Goal: Answer question/provide support: Share knowledge or assist other users

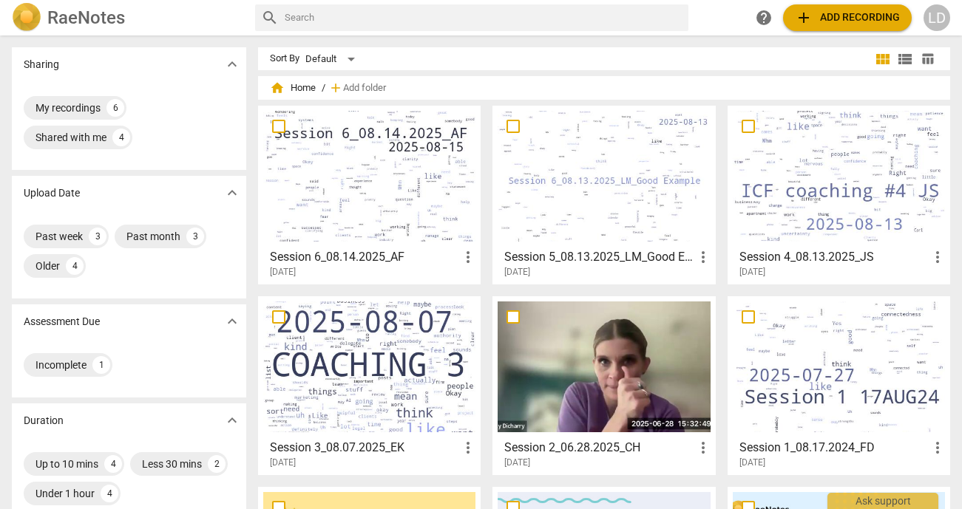
click at [628, 260] on h3 "Session 5_08.13.2025_LM_Good Example" at bounding box center [598, 257] width 189 height 18
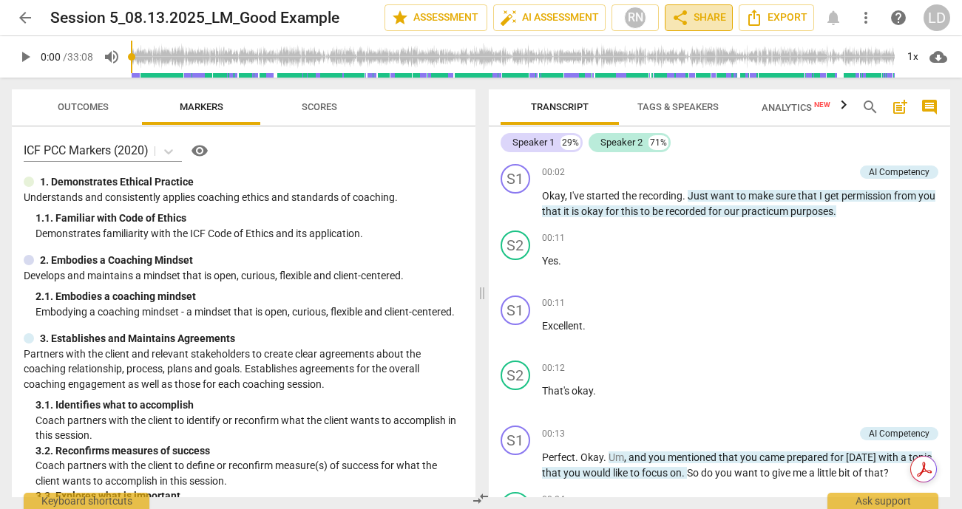
click at [690, 13] on span "share Share" at bounding box center [698, 18] width 55 height 18
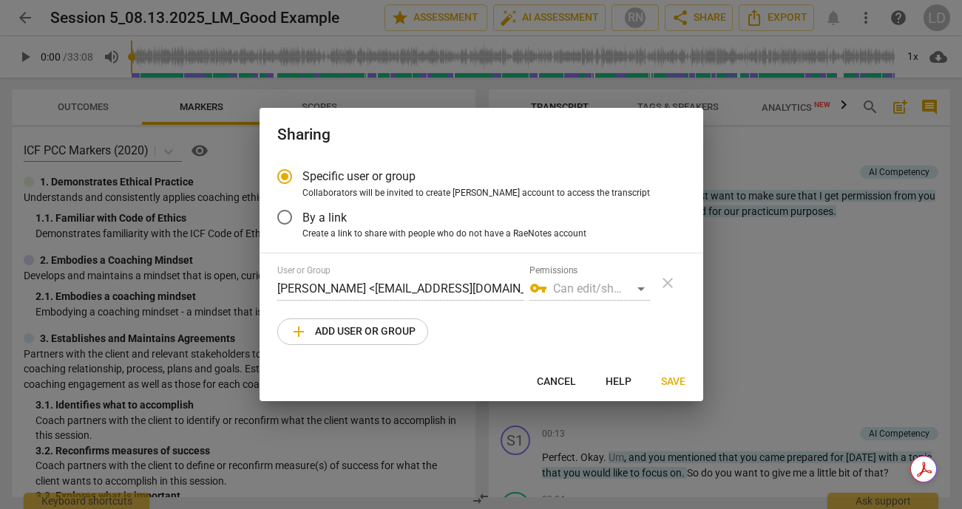
radio input "false"
click at [426, 217] on label "By a link" at bounding box center [470, 217] width 407 height 35
click at [302, 217] on input "By a link" at bounding box center [284, 217] width 35 height 35
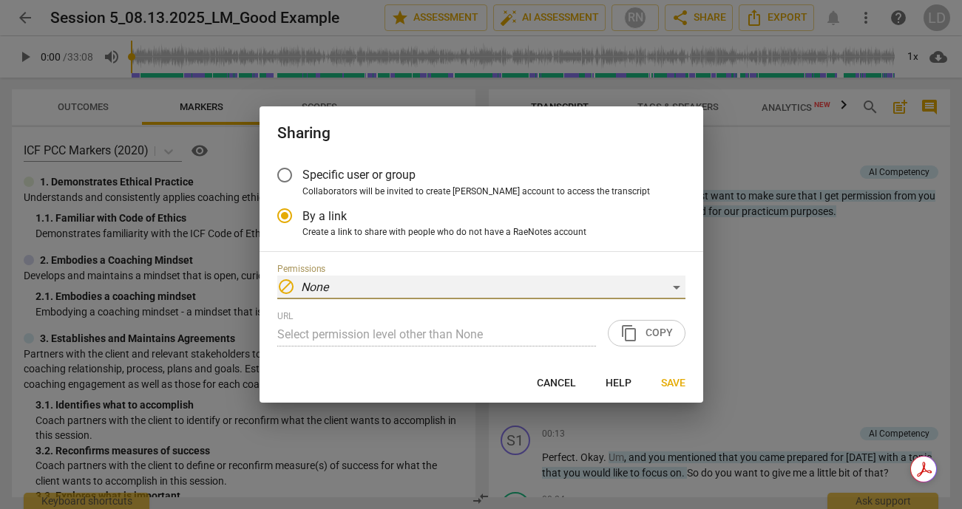
click at [544, 285] on div "block None" at bounding box center [481, 288] width 408 height 24
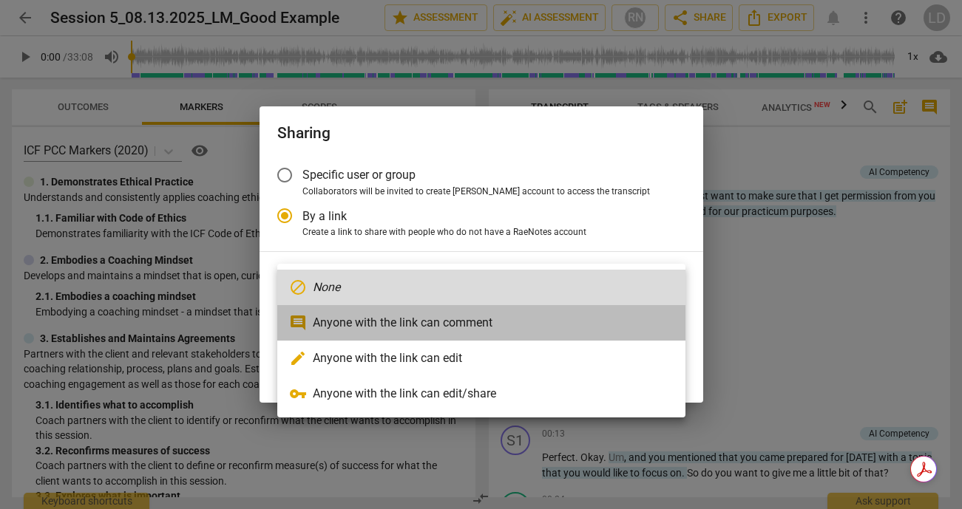
click at [530, 318] on li "comment Anyone with the link can comment" at bounding box center [481, 322] width 408 height 35
radio input "false"
type input "https://app.raenotes.com/meeting/0aff3828ed264d32bd3577f1db0ea6e5"
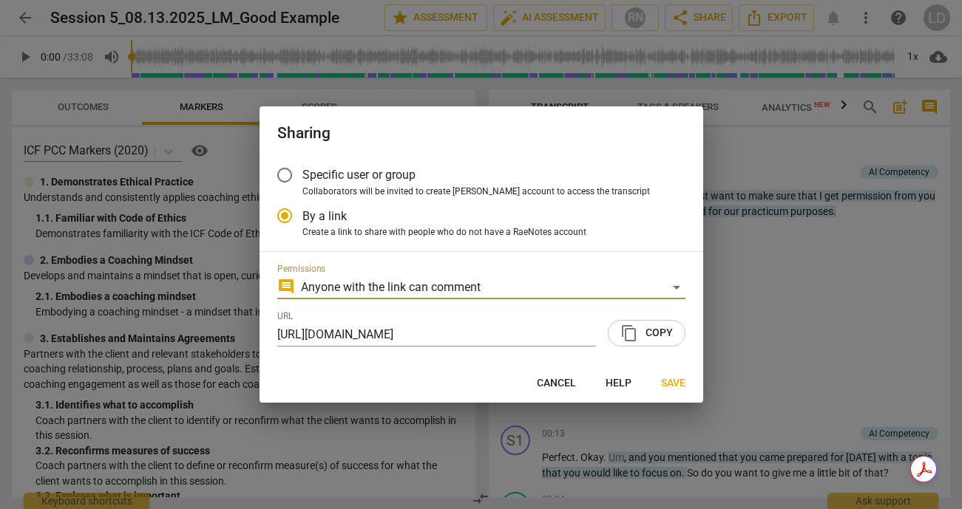
click at [646, 336] on span "content_copy Copy" at bounding box center [646, 333] width 52 height 18
click at [671, 381] on span "Save" at bounding box center [673, 383] width 24 height 15
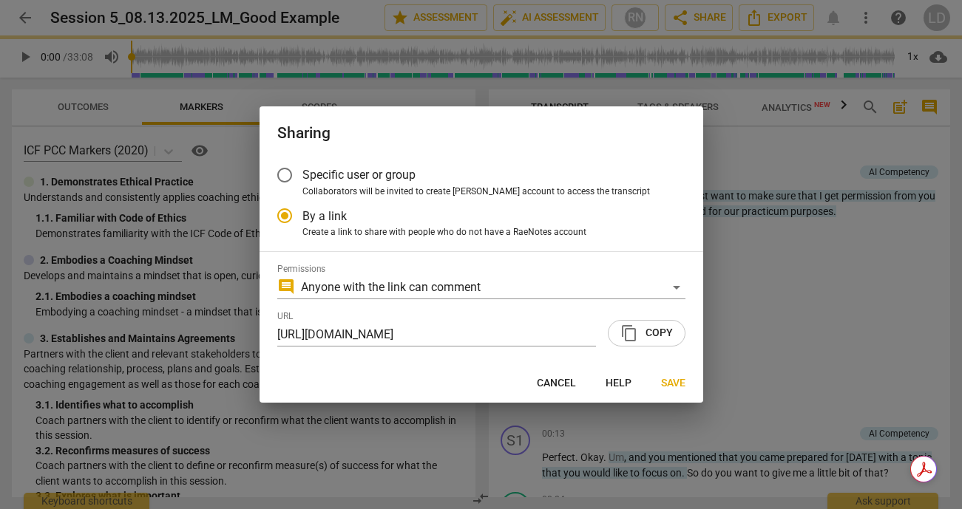
radio input "false"
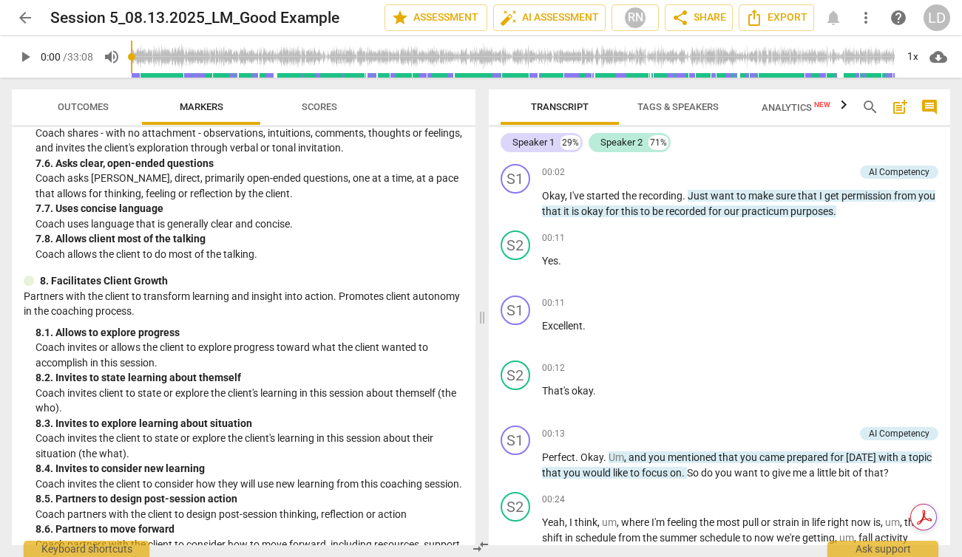
scroll to position [1512, 0]
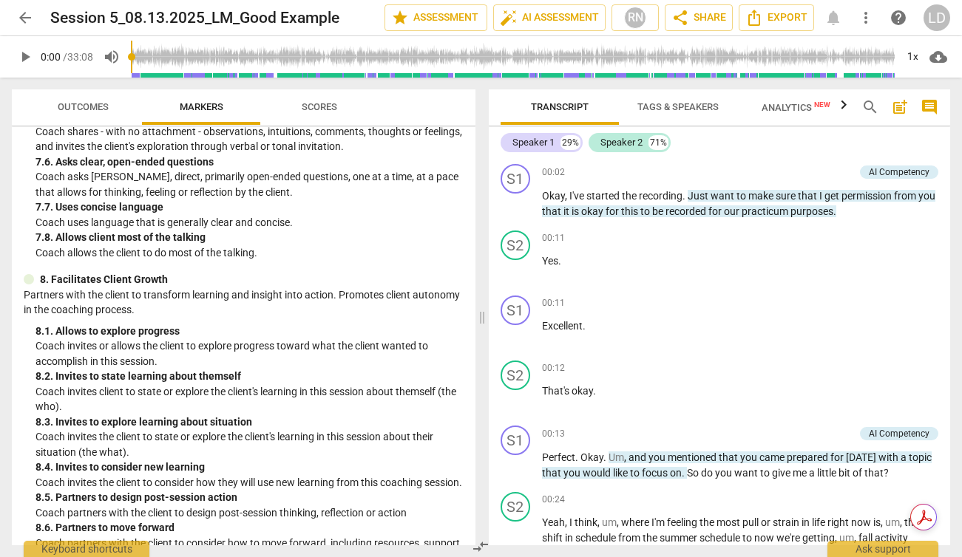
click at [320, 115] on span "Scores" at bounding box center [319, 108] width 71 height 20
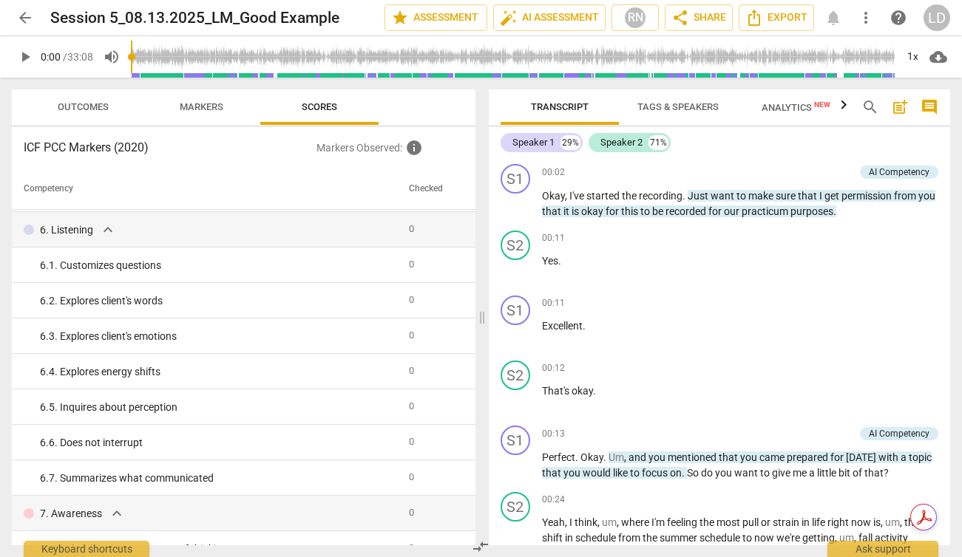
scroll to position [0, 0]
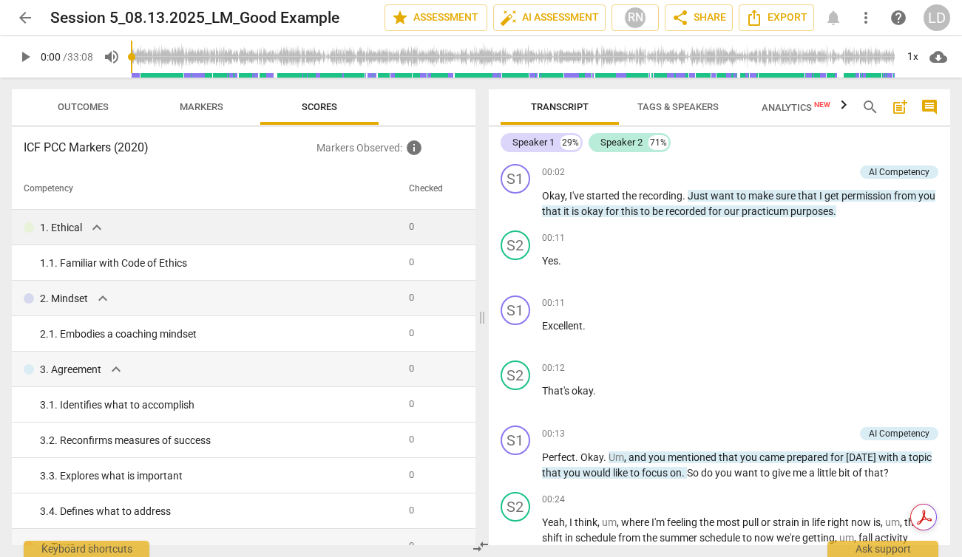
click at [375, 228] on div "1. Ethical expand_more" at bounding box center [210, 228] width 373 height 18
click at [806, 180] on div "00:02 + Add competency AI Competency keyboard_arrow_right Okay , I've started t…" at bounding box center [740, 191] width 397 height 55
click at [820, 195] on span "I" at bounding box center [821, 196] width 5 height 12
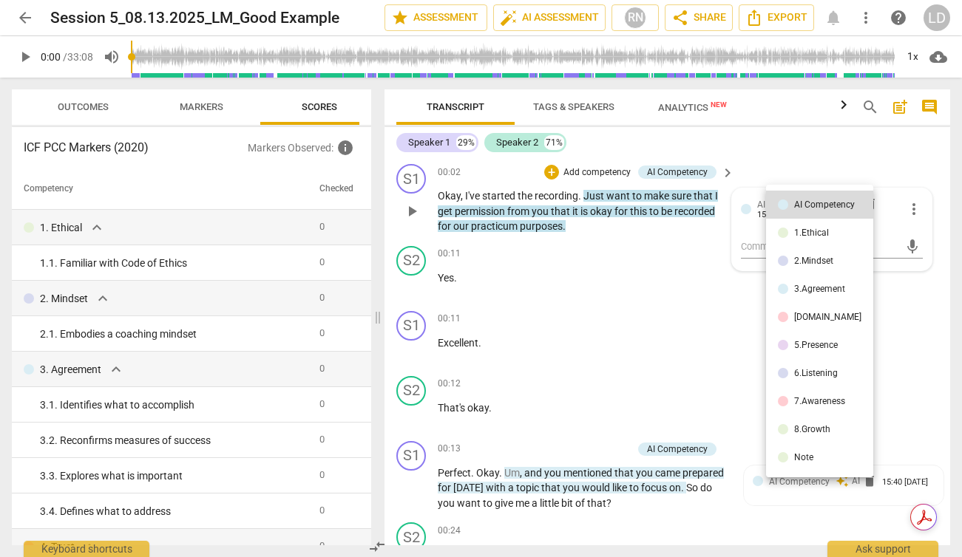
click at [925, 310] on div at bounding box center [481, 278] width 962 height 557
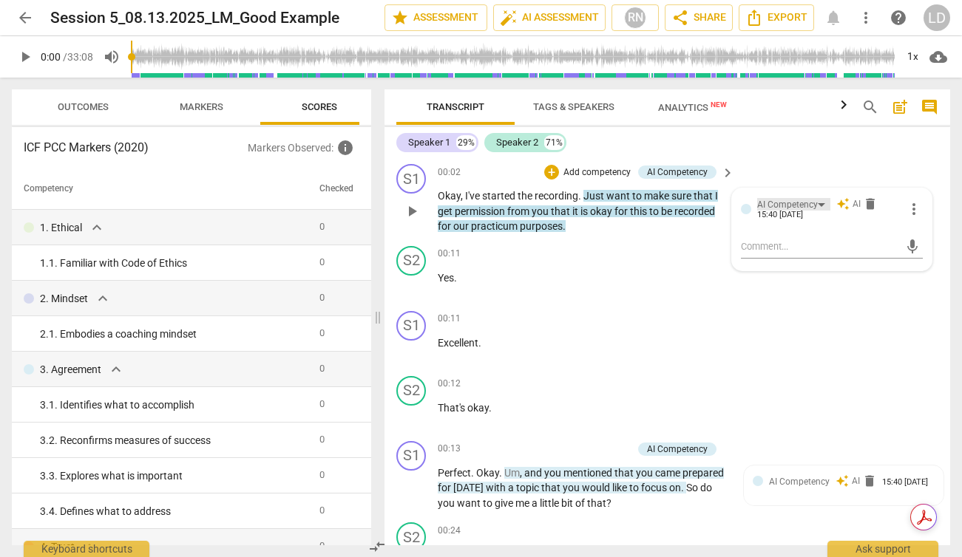
click at [817, 200] on div "AI Competency" at bounding box center [793, 204] width 73 height 13
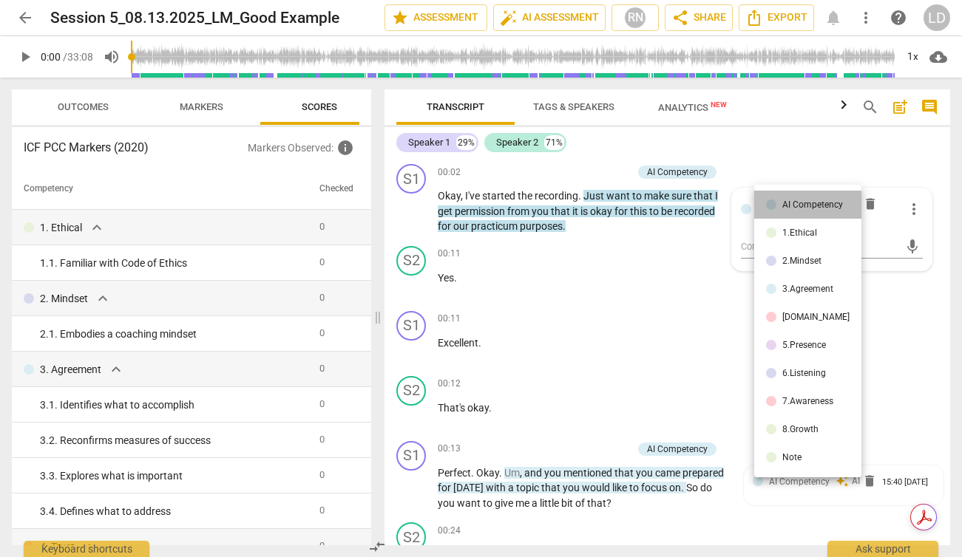
click at [816, 200] on div "AI Competency" at bounding box center [812, 204] width 61 height 9
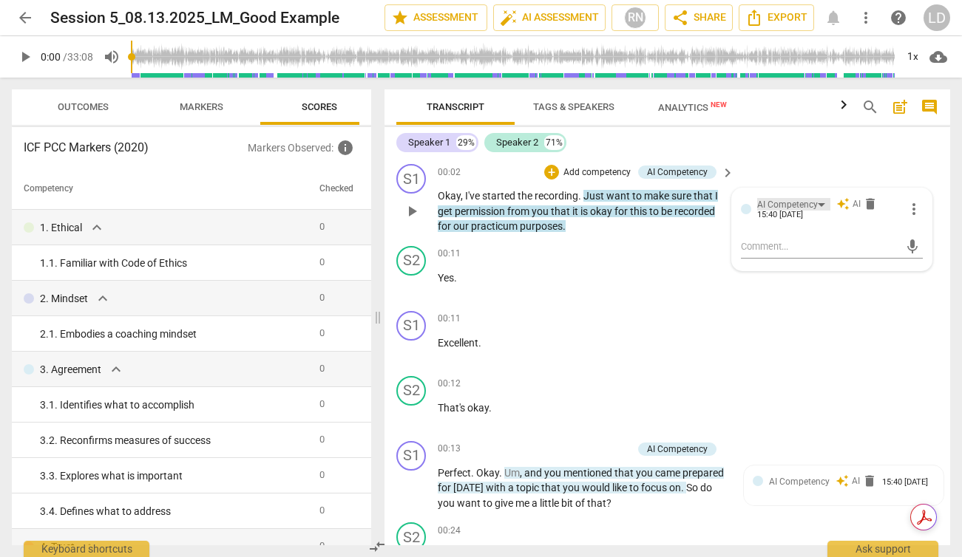
click at [819, 200] on div "AI Competency" at bounding box center [793, 204] width 73 height 13
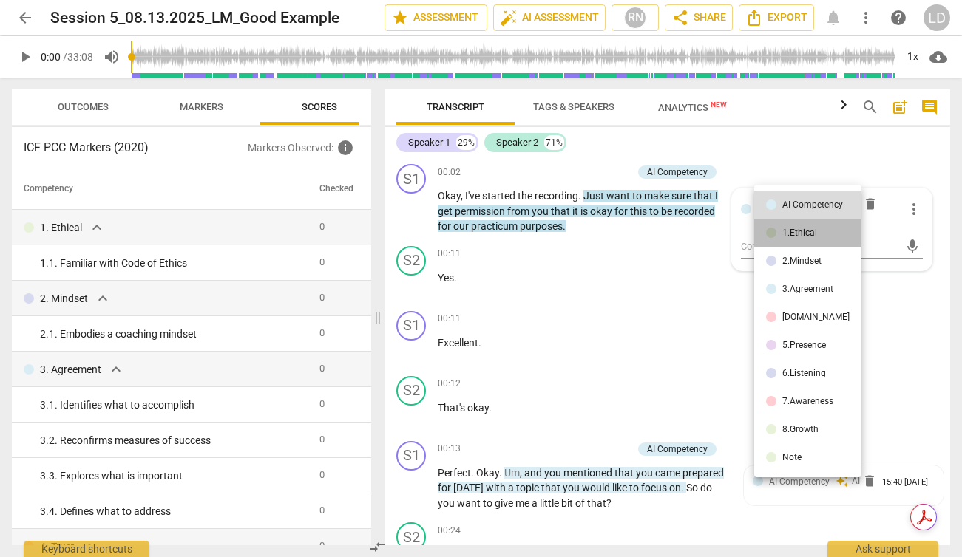
click at [828, 228] on li "1.Ethical" at bounding box center [807, 233] width 107 height 28
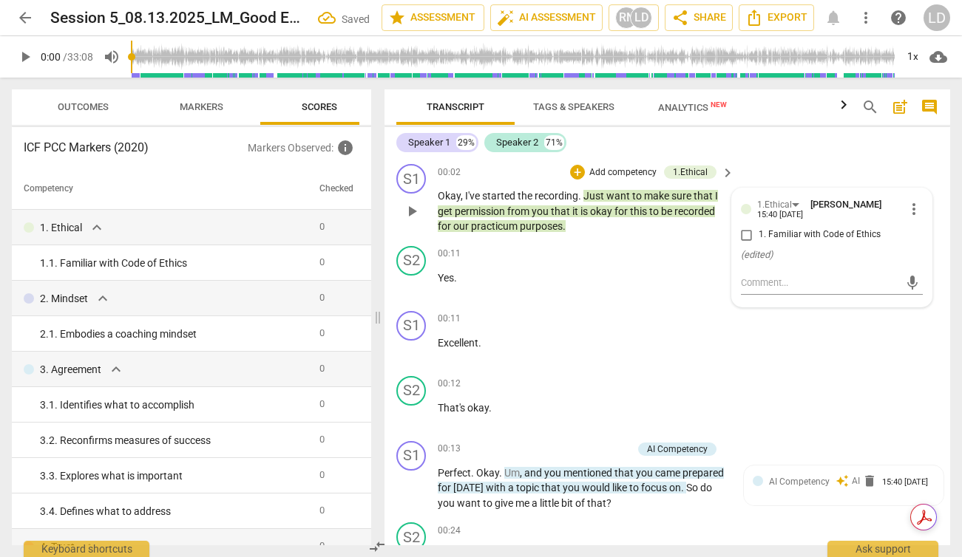
click at [748, 234] on input "1. Familiar with Code of Ethics" at bounding box center [747, 235] width 24 height 18
checkbox input "true"
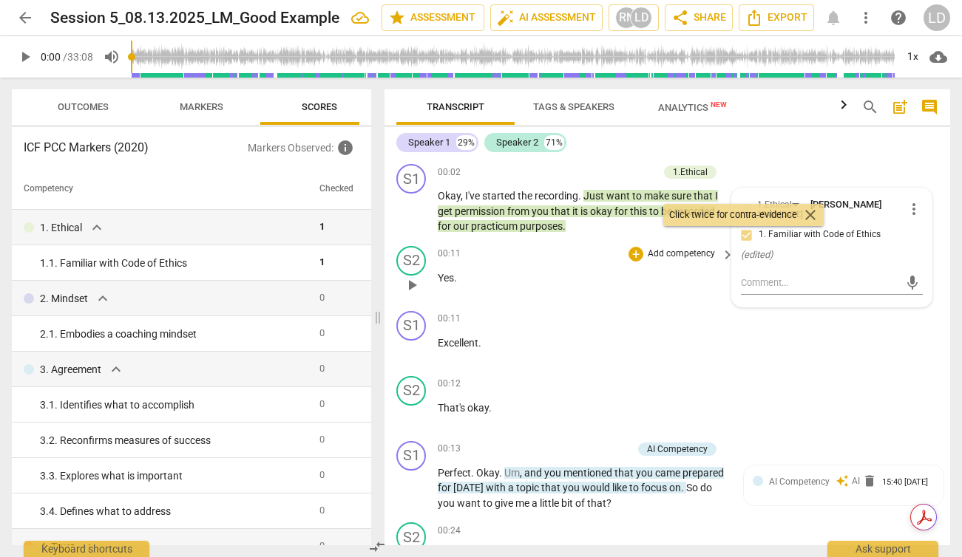
click at [939, 253] on div "S2 play_arrow pause 00:11 + Add competency keyboard_arrow_right Yes ." at bounding box center [666, 272] width 565 height 65
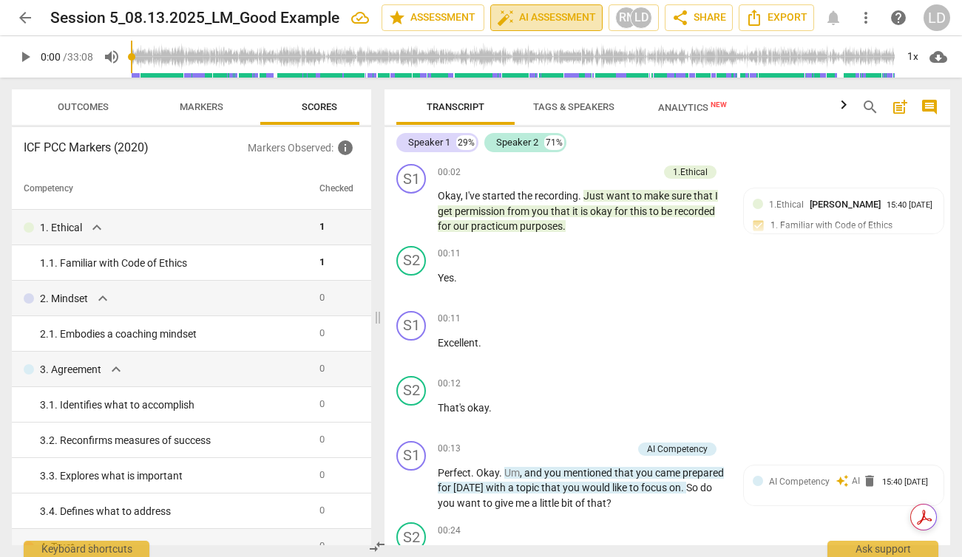
click at [550, 17] on span "auto_fix_high AI Assessment" at bounding box center [546, 18] width 99 height 18
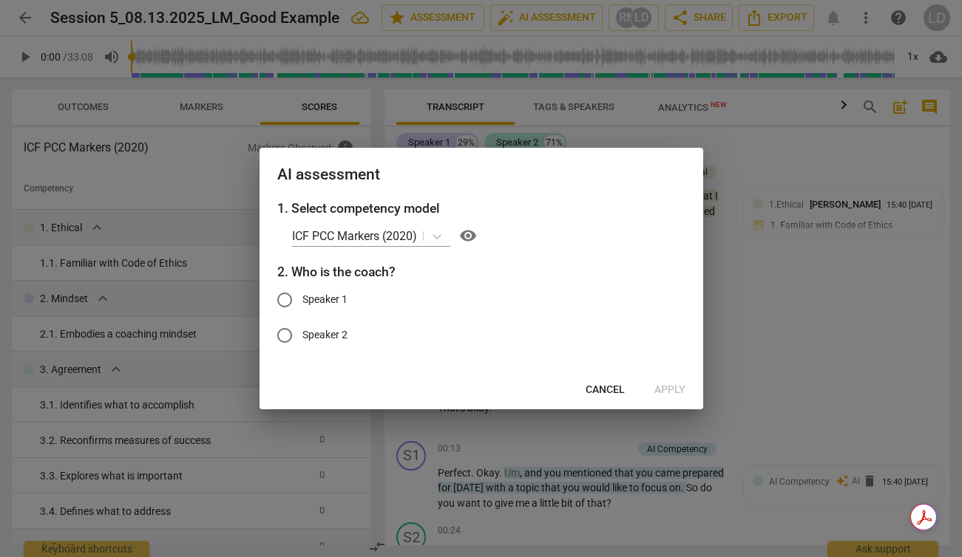
click at [327, 298] on span "Speaker 1" at bounding box center [324, 300] width 45 height 16
click at [302, 298] on input "Speaker 1" at bounding box center [284, 299] width 35 height 35
radio input "true"
click at [432, 233] on icon at bounding box center [436, 236] width 15 height 15
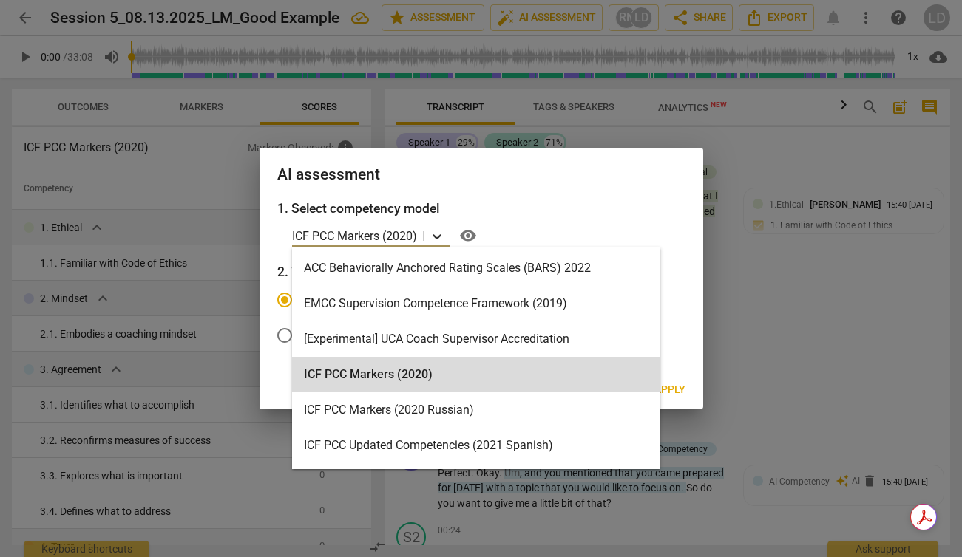
click at [432, 233] on icon at bounding box center [436, 236] width 15 height 15
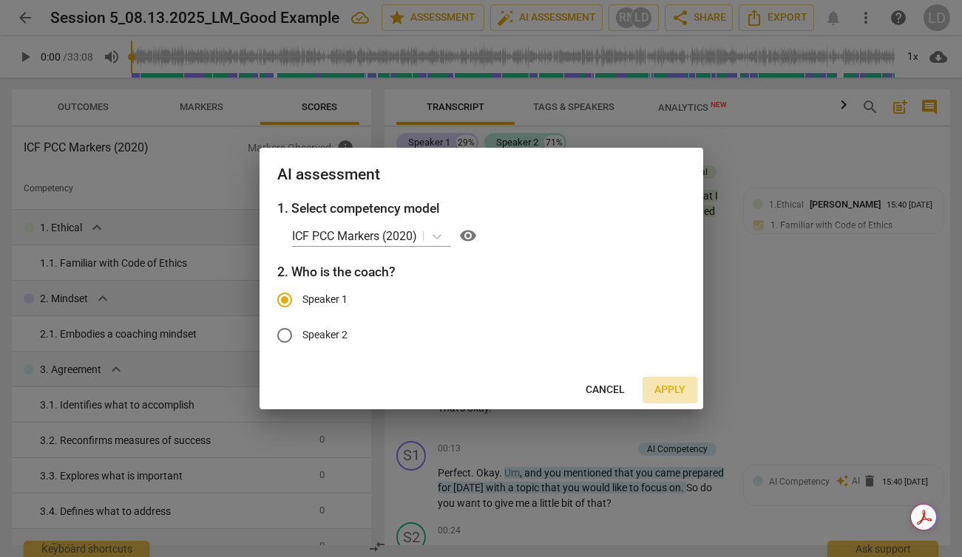
click at [673, 390] on span "Apply" at bounding box center [669, 390] width 31 height 15
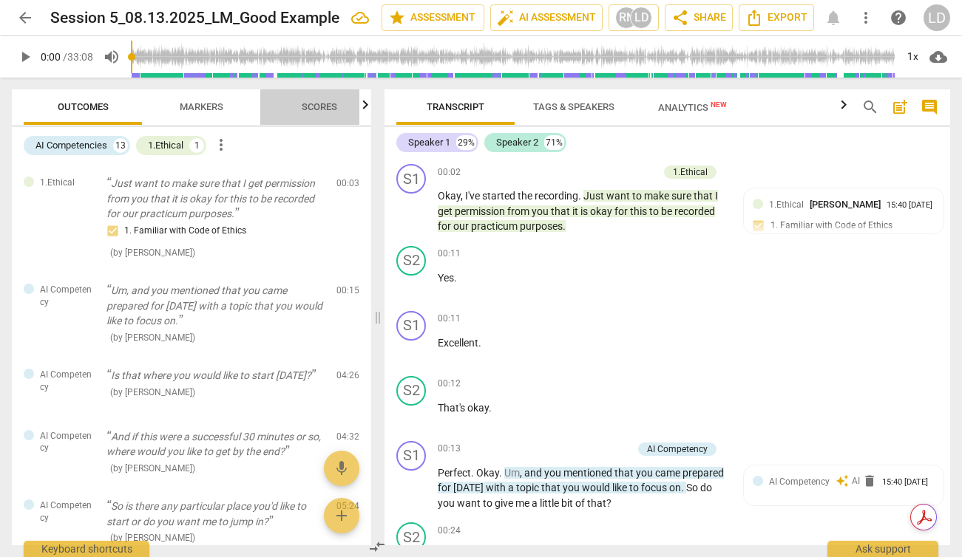
click at [324, 103] on span "Scores" at bounding box center [319, 106] width 35 height 11
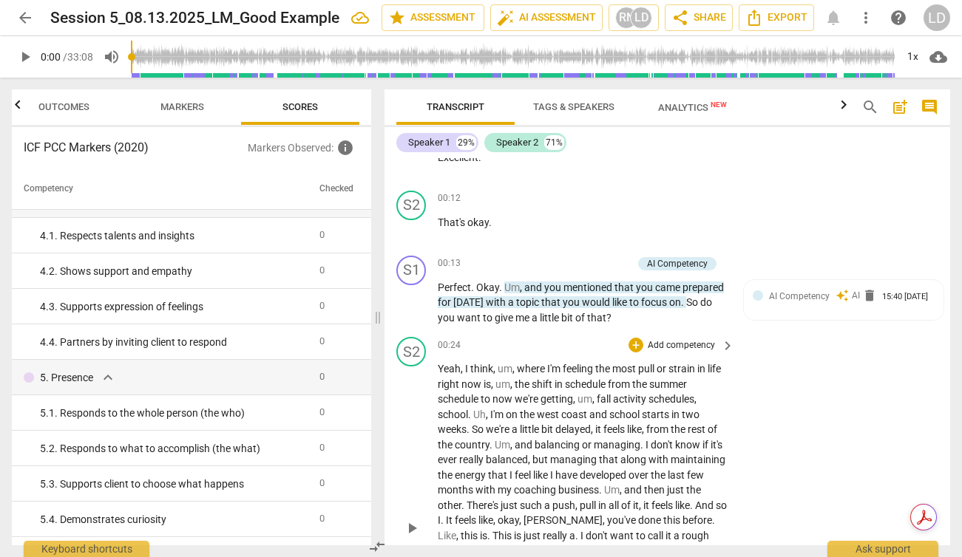
scroll to position [185, 0]
click at [882, 303] on div "15:40 [DATE]" at bounding box center [905, 298] width 46 height 10
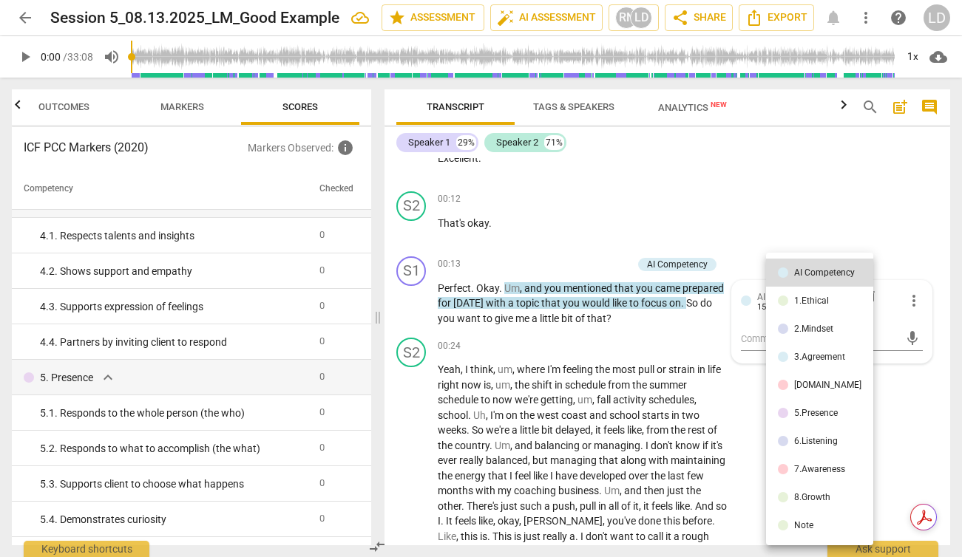
click at [812, 356] on div "3.Agreement" at bounding box center [819, 357] width 51 height 9
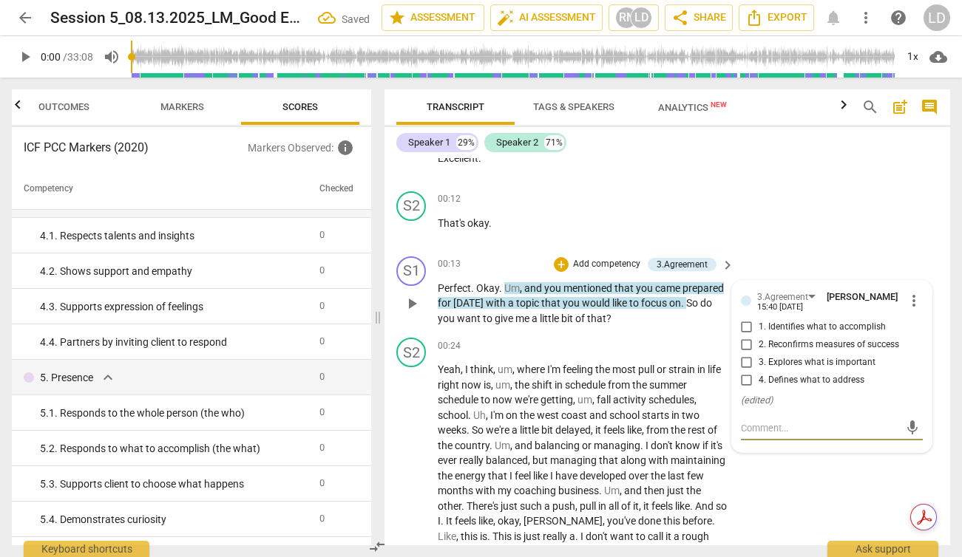
click at [745, 327] on input "1. Identifies what to accomplish" at bounding box center [747, 328] width 24 height 18
checkbox input "true"
click at [815, 484] on div "S2 play_arrow pause 00:24 + Add competency keyboard_arrow_right Yeah , I think …" at bounding box center [666, 517] width 565 height 370
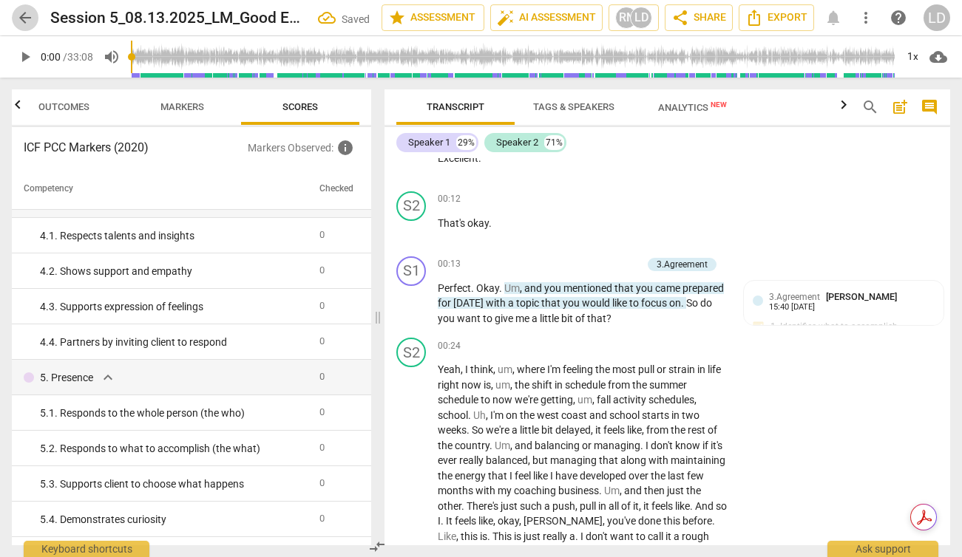
click at [29, 16] on span "arrow_back" at bounding box center [25, 18] width 18 height 18
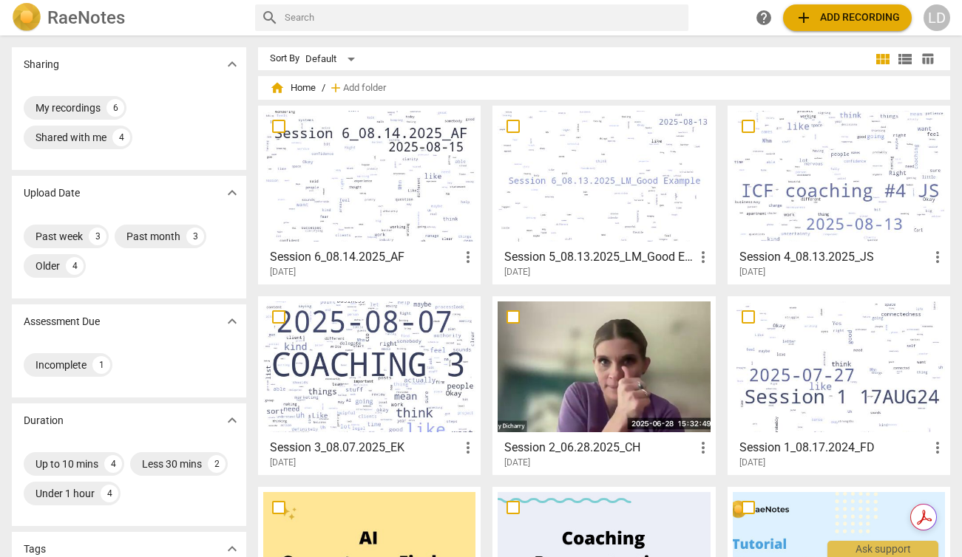
click at [399, 208] on div at bounding box center [369, 176] width 212 height 131
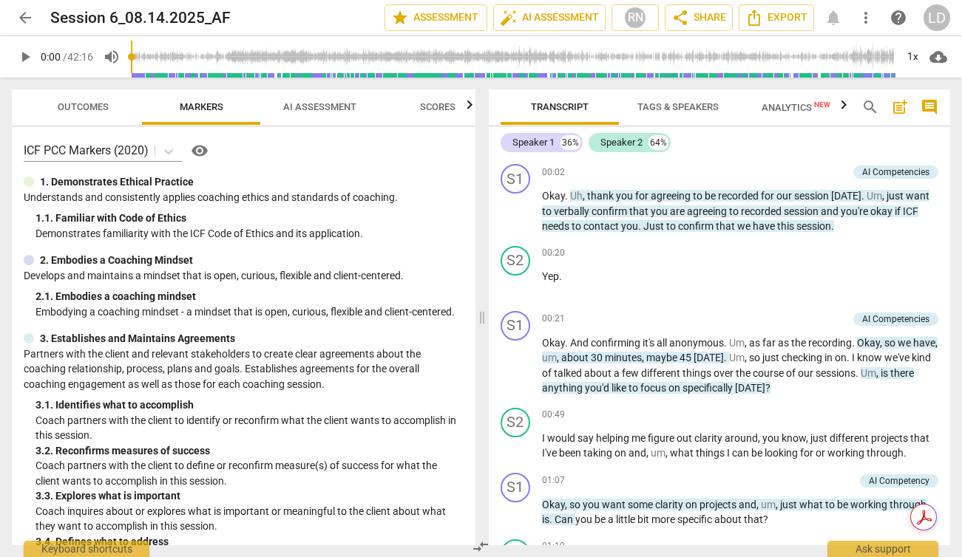
click at [332, 108] on span "AI Assessment" at bounding box center [319, 106] width 73 height 11
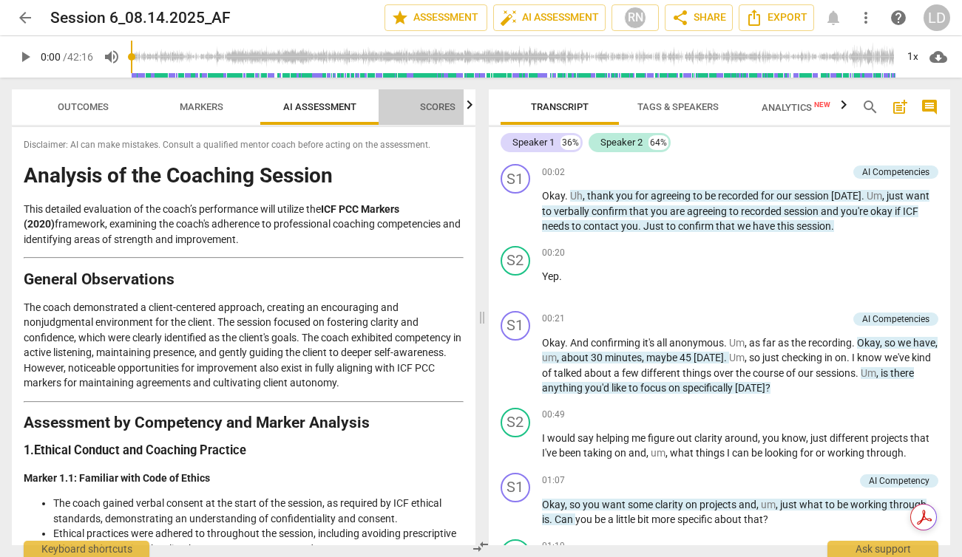
click at [444, 106] on span "Scores" at bounding box center [437, 106] width 35 height 11
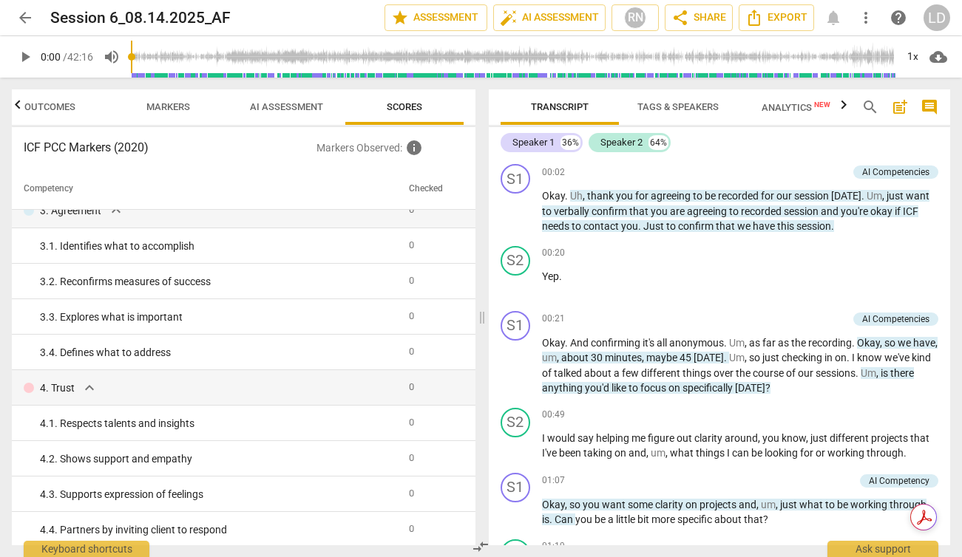
scroll to position [103, 0]
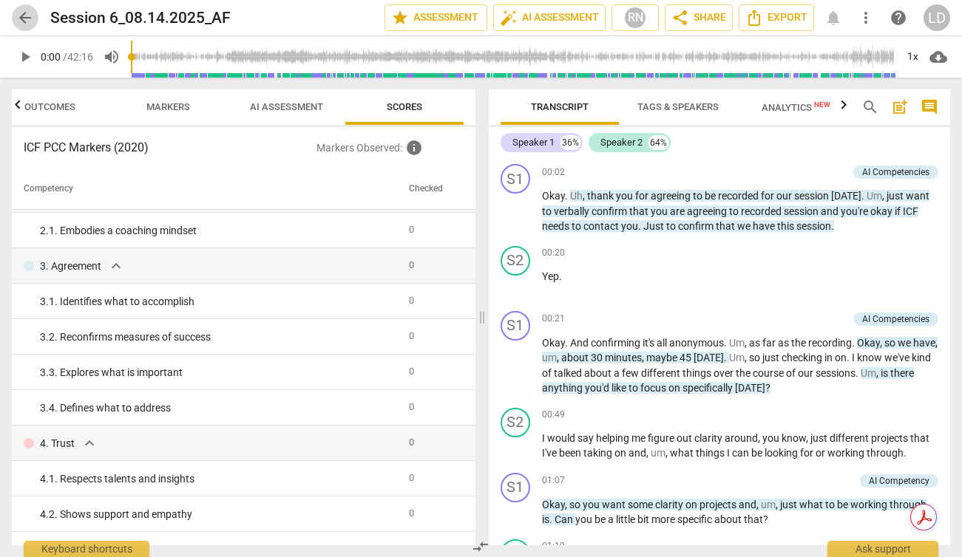
click at [27, 18] on span "arrow_back" at bounding box center [25, 18] width 18 height 18
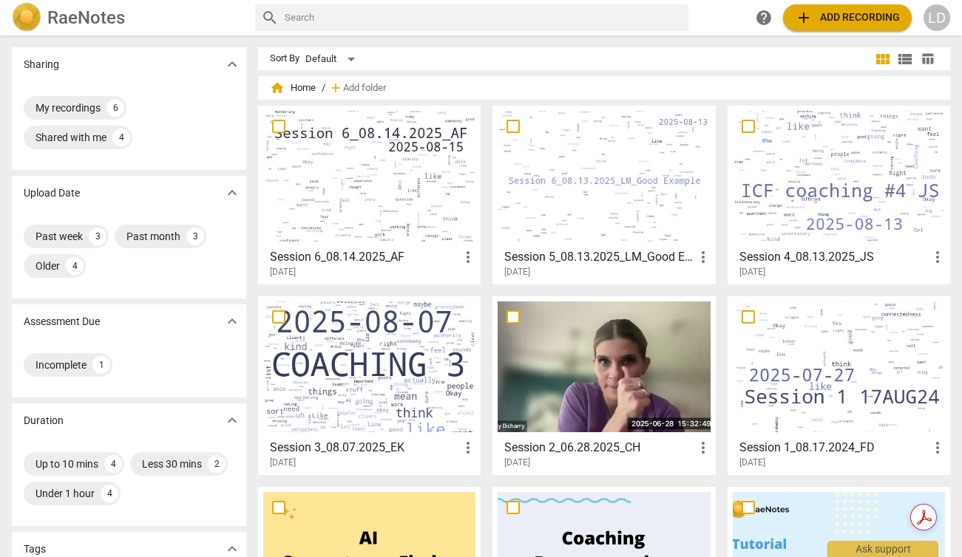
click at [811, 226] on div at bounding box center [838, 176] width 212 height 131
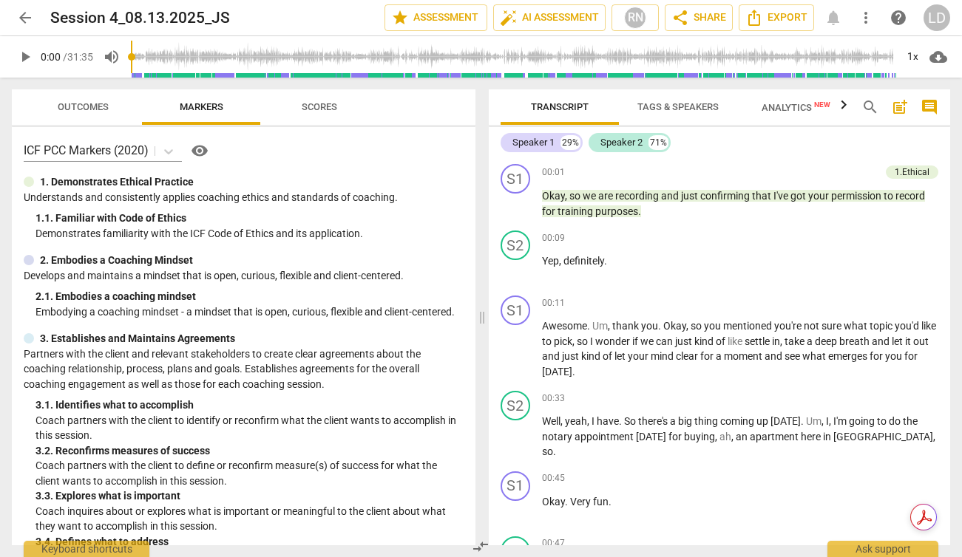
click at [326, 112] on span "Scores" at bounding box center [319, 108] width 71 height 20
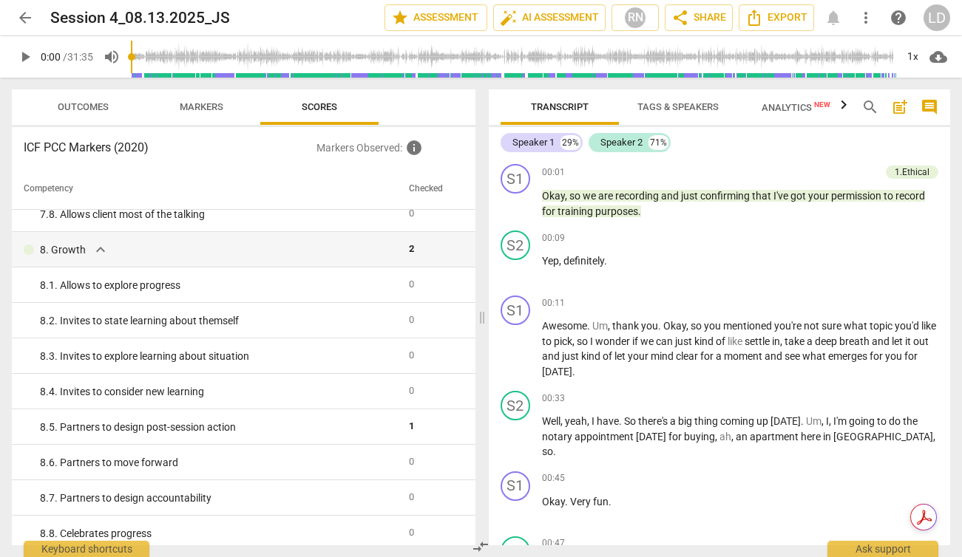
scroll to position [1292, 0]
click at [24, 18] on span "arrow_back" at bounding box center [25, 18] width 18 height 18
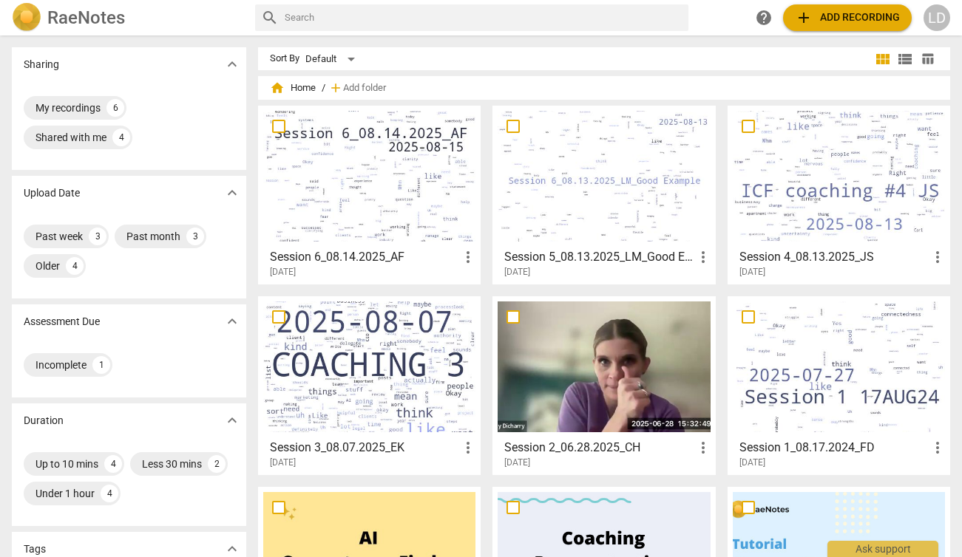
click at [594, 218] on div at bounding box center [603, 176] width 212 height 131
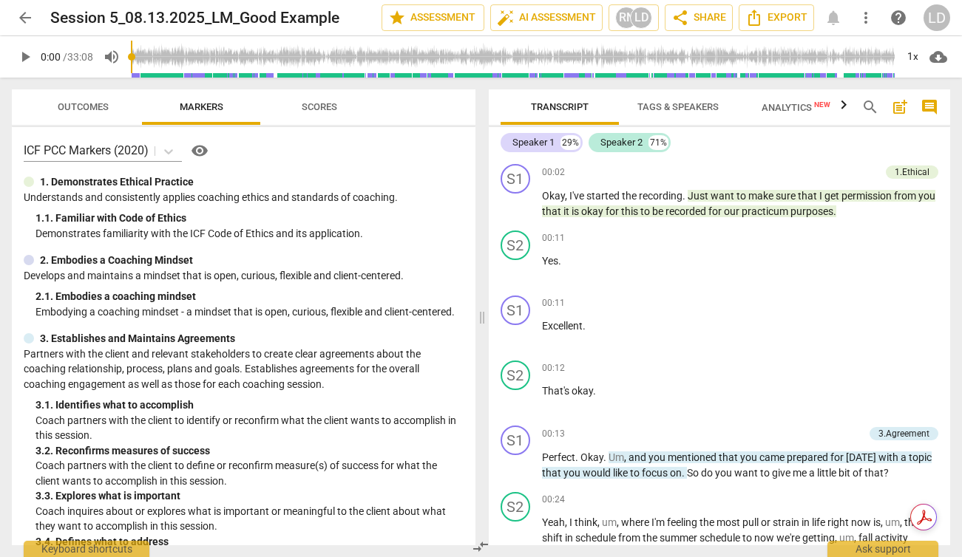
click at [321, 104] on span "Scores" at bounding box center [319, 106] width 35 height 11
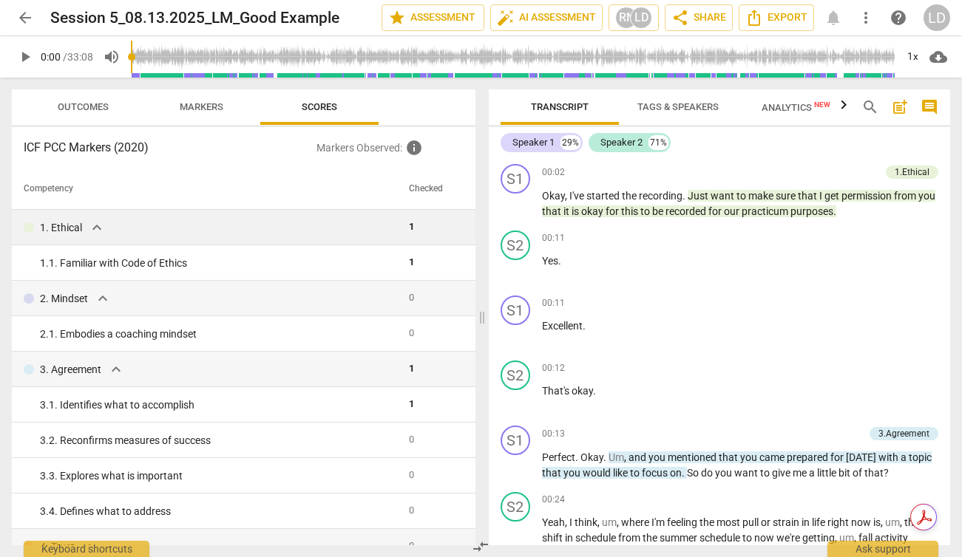
click at [409, 229] on span "1" at bounding box center [411, 226] width 5 height 11
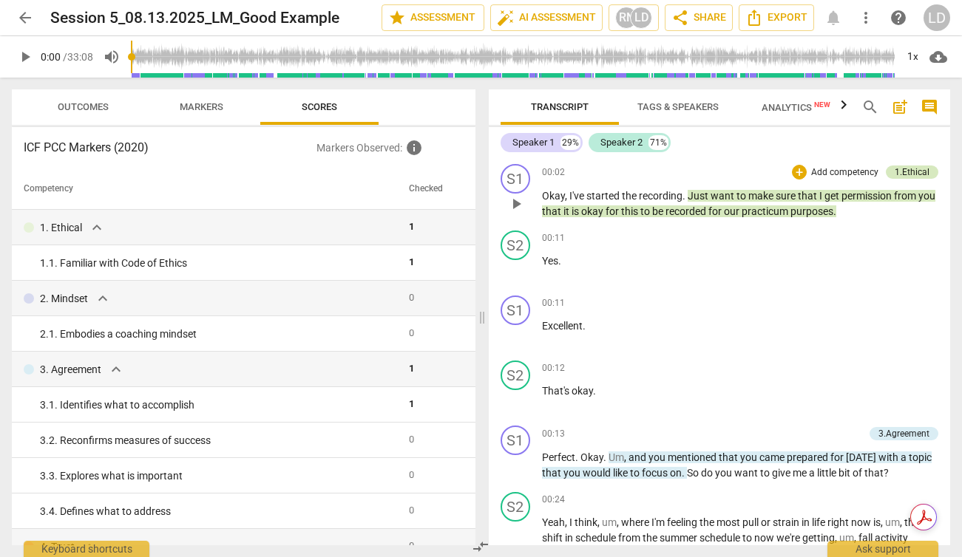
click at [913, 175] on div "1.Ethical" at bounding box center [911, 172] width 35 height 13
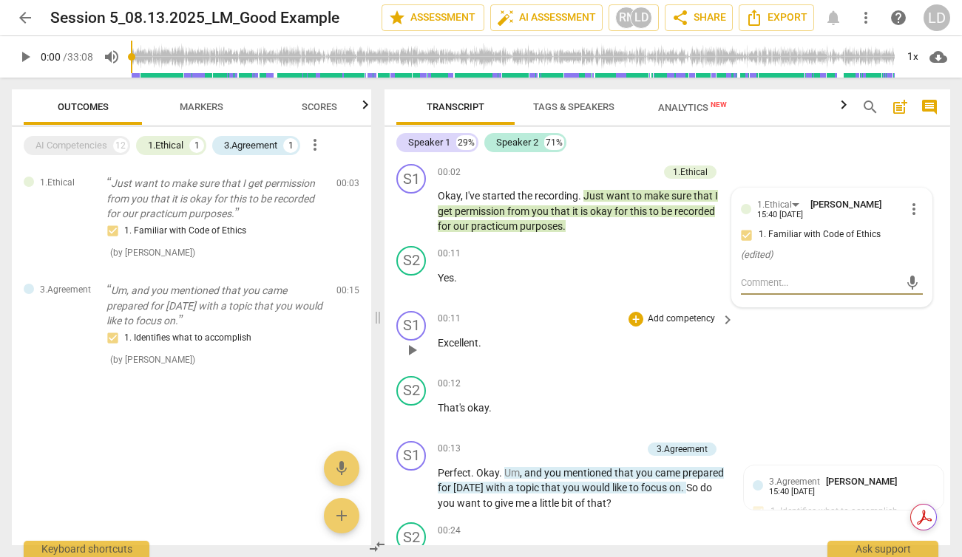
click at [844, 347] on div "S1 play_arrow pause 00:11 + Add competency keyboard_arrow_right Excellent ." at bounding box center [666, 337] width 565 height 65
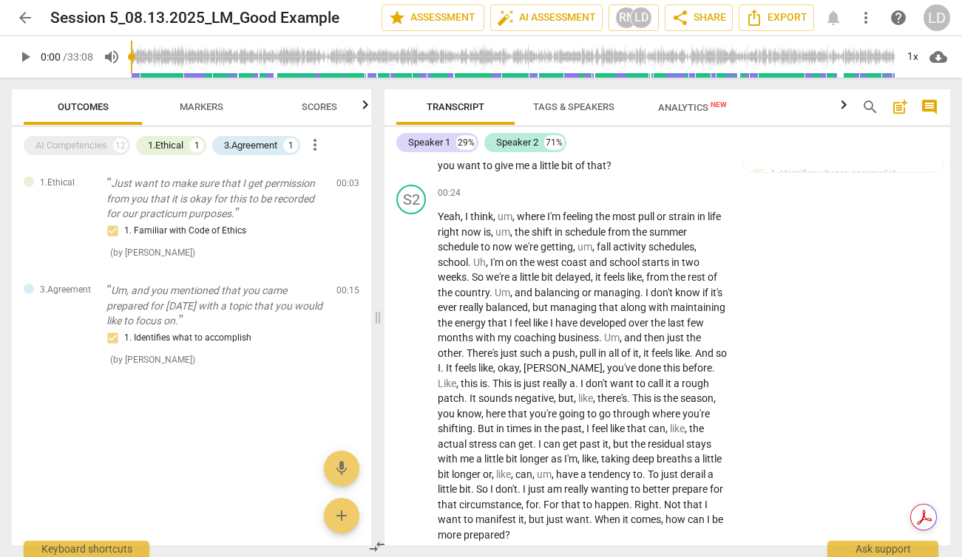
scroll to position [347, 0]
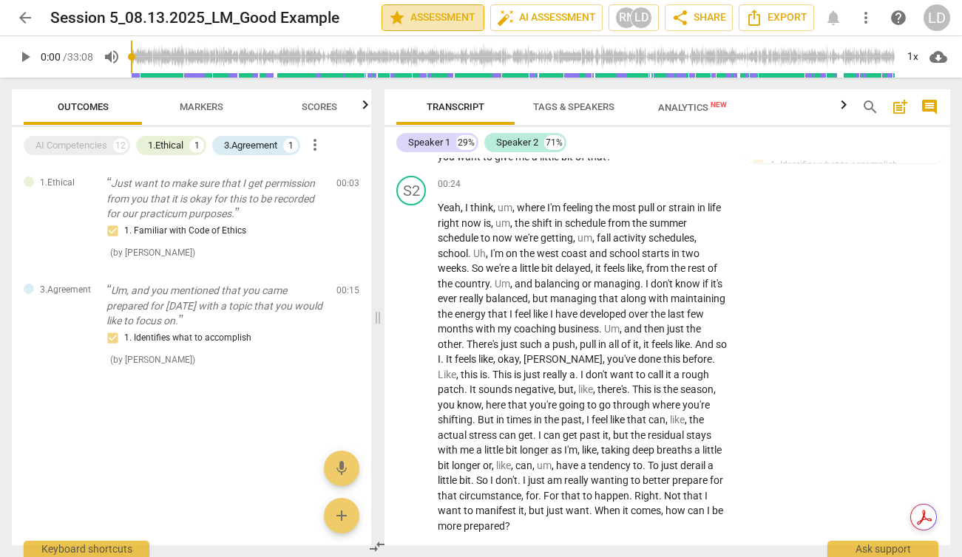
click at [415, 18] on span "star Assessment" at bounding box center [432, 18] width 89 height 18
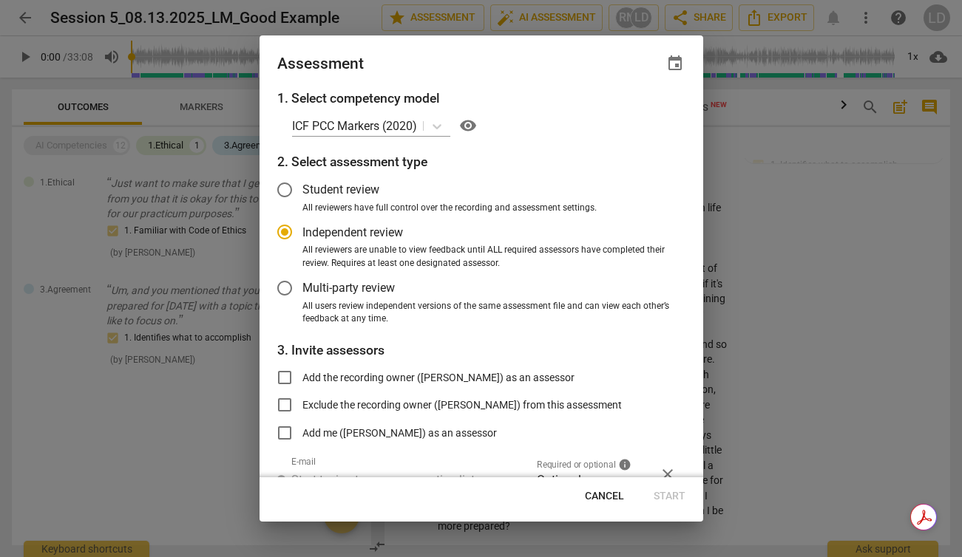
click at [808, 313] on div at bounding box center [481, 278] width 962 height 557
radio input "false"
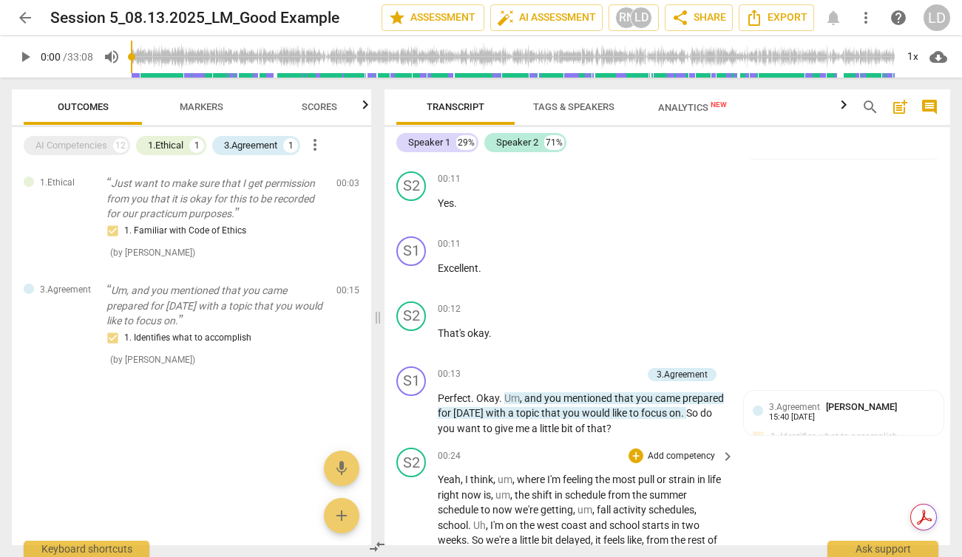
scroll to position [61, 0]
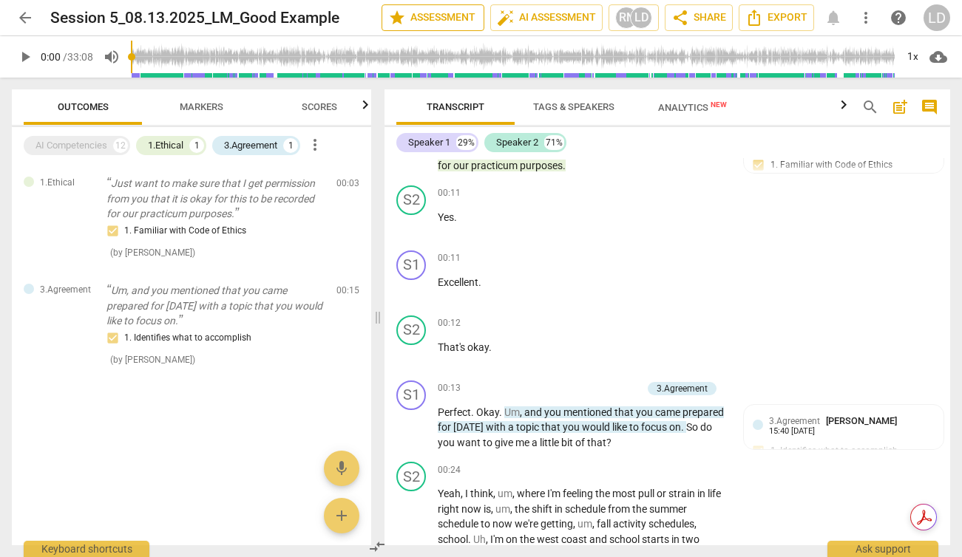
click at [426, 20] on span "star Assessment" at bounding box center [432, 18] width 89 height 18
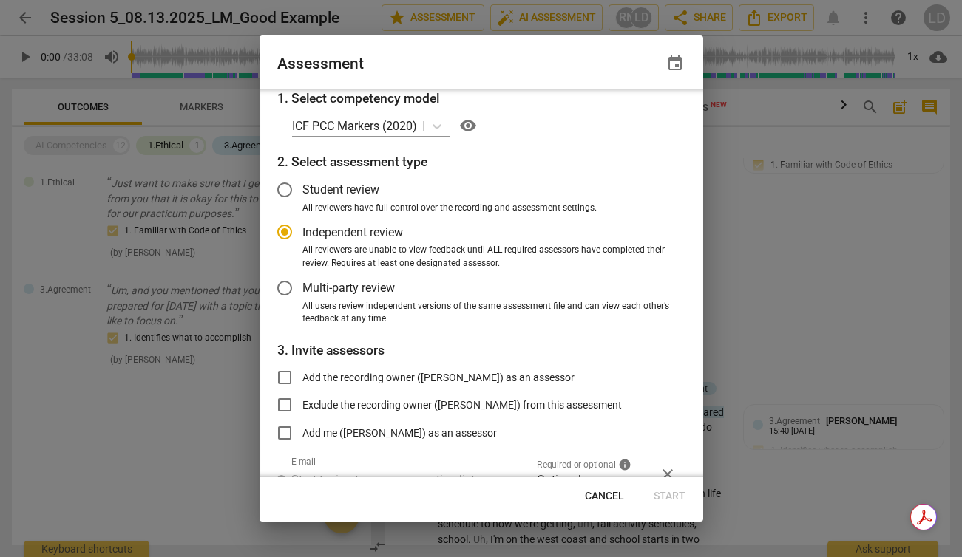
scroll to position [70, 0]
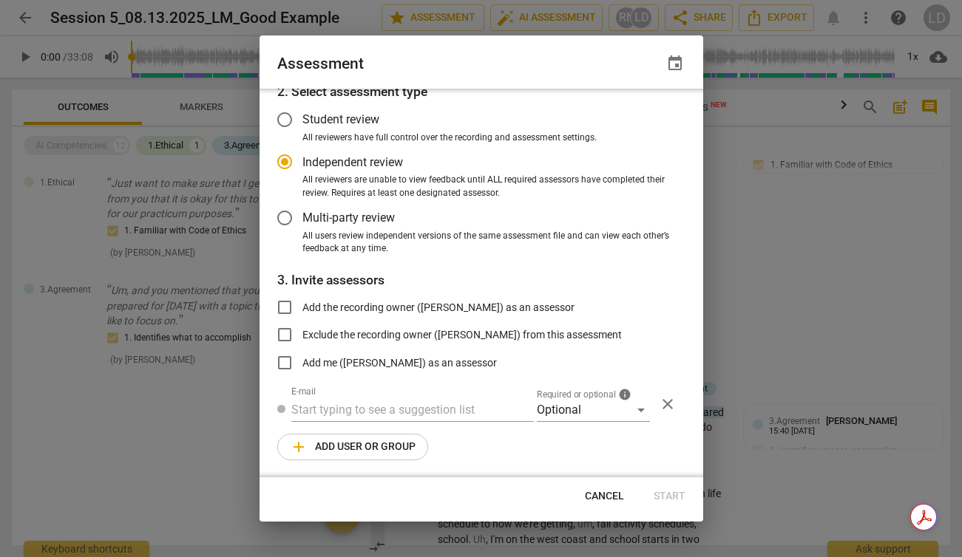
click at [764, 239] on div at bounding box center [481, 278] width 962 height 557
radio input "false"
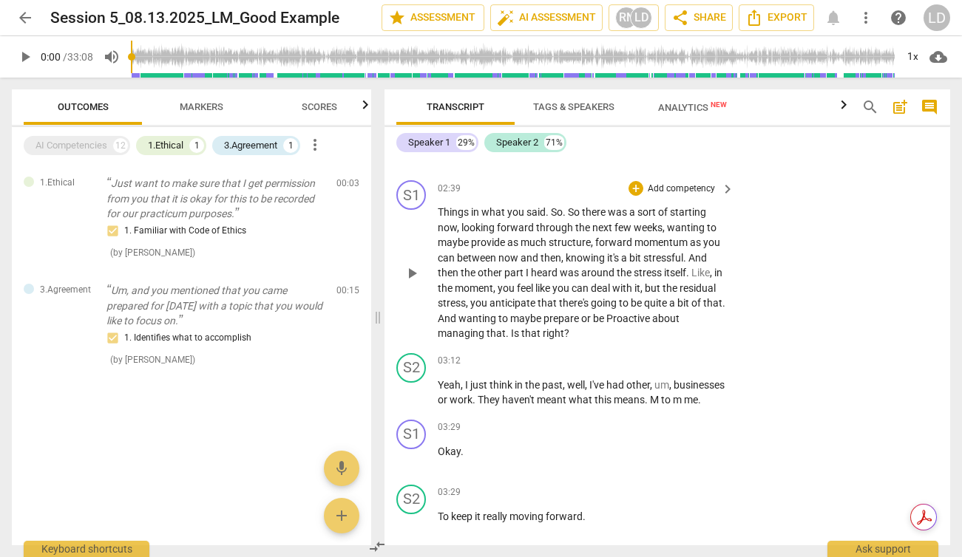
scroll to position [885, 0]
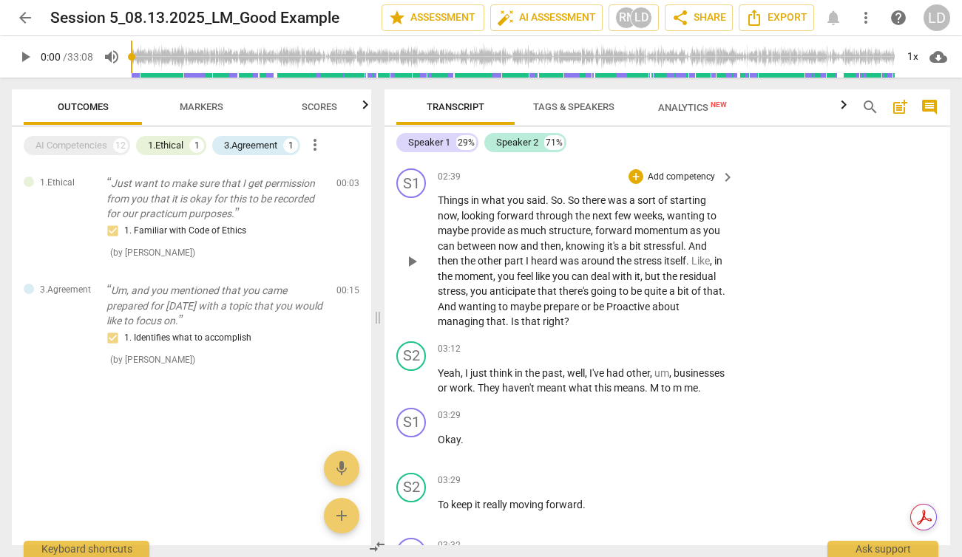
click at [629, 243] on span "bit" at bounding box center [636, 246] width 14 height 12
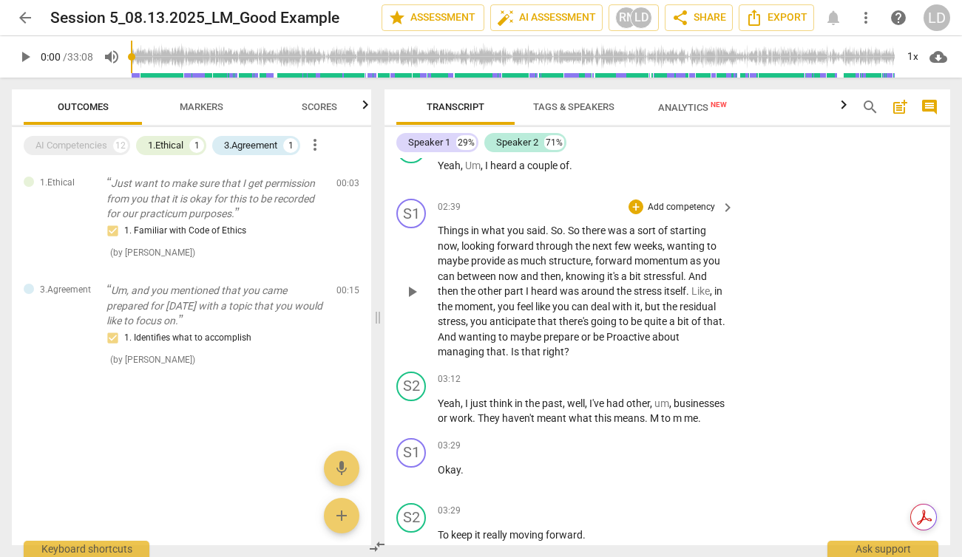
scroll to position [856, 0]
click at [570, 231] on span "So" at bounding box center [575, 230] width 14 height 12
drag, startPoint x: 569, startPoint y: 350, endPoint x: 506, endPoint y: 350, distance: 62.8
click at [506, 350] on p "Things in what you said . So . So there was a sort of starting now , looking fo…" at bounding box center [582, 290] width 289 height 137
click at [579, 333] on div "+" at bounding box center [580, 332] width 15 height 15
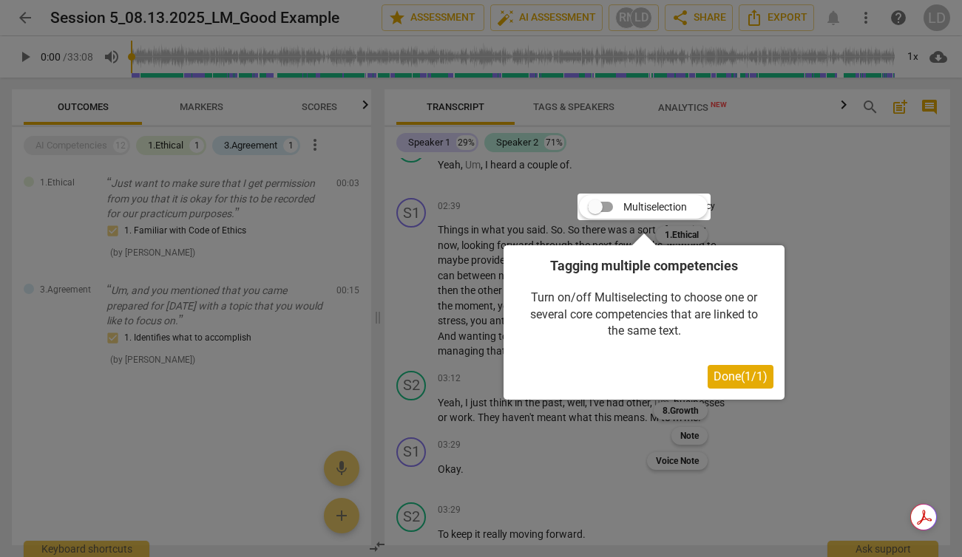
click at [821, 255] on div at bounding box center [481, 278] width 962 height 557
click at [459, 262] on div at bounding box center [481, 278] width 962 height 557
click at [426, 220] on div at bounding box center [481, 278] width 962 height 557
click at [845, 274] on div at bounding box center [481, 278] width 962 height 557
click at [861, 271] on div at bounding box center [481, 278] width 962 height 557
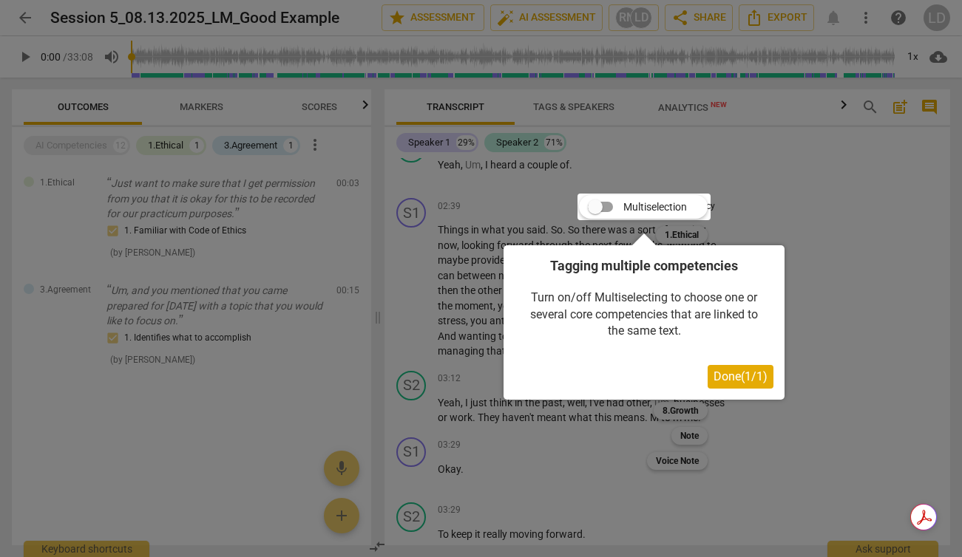
click at [778, 195] on div at bounding box center [481, 278] width 962 height 557
click at [479, 205] on div at bounding box center [481, 278] width 962 height 557
click at [530, 203] on div at bounding box center [481, 278] width 962 height 557
click at [741, 371] on span "Done ( 1 / 1 )" at bounding box center [740, 377] width 54 height 14
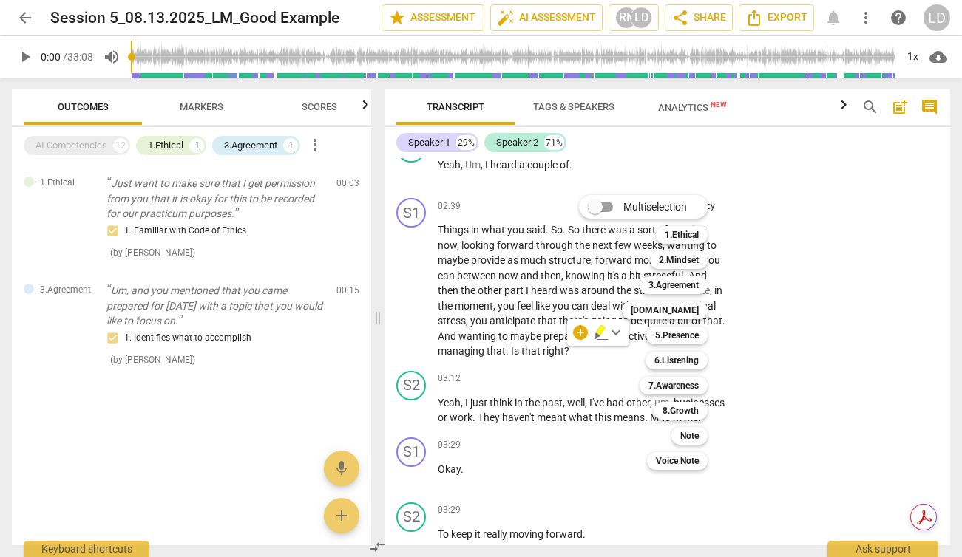
click at [822, 285] on div at bounding box center [481, 278] width 962 height 557
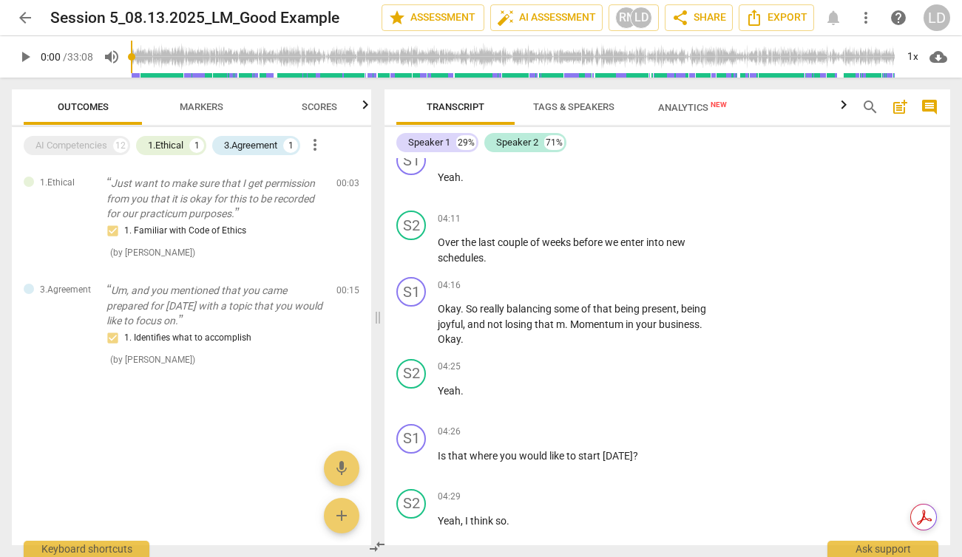
scroll to position [1490, 0]
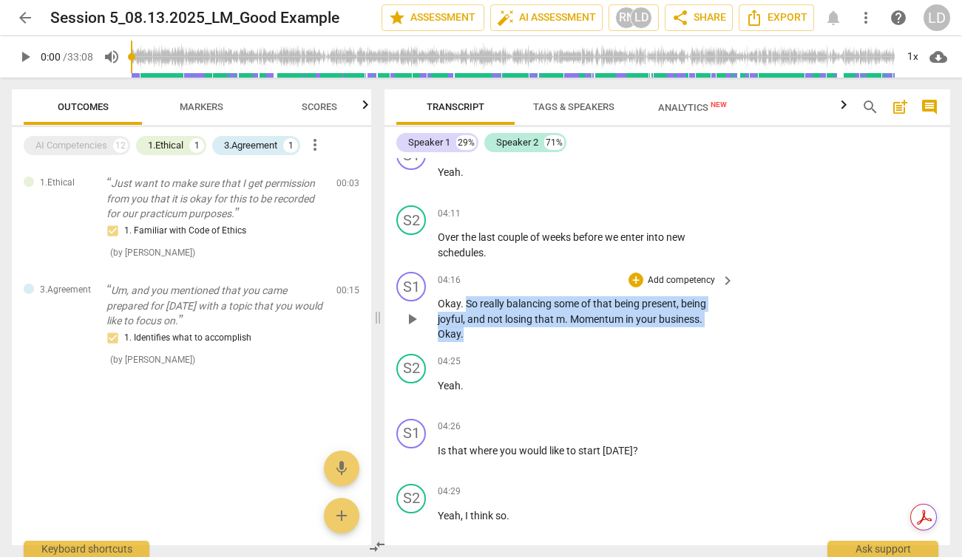
drag, startPoint x: 466, startPoint y: 321, endPoint x: 478, endPoint y: 350, distance: 31.8
click at [478, 342] on p "Okay . So really balancing some of that being present , being joyful , and not …" at bounding box center [582, 319] width 289 height 46
click at [699, 325] on span "business" at bounding box center [679, 319] width 41 height 12
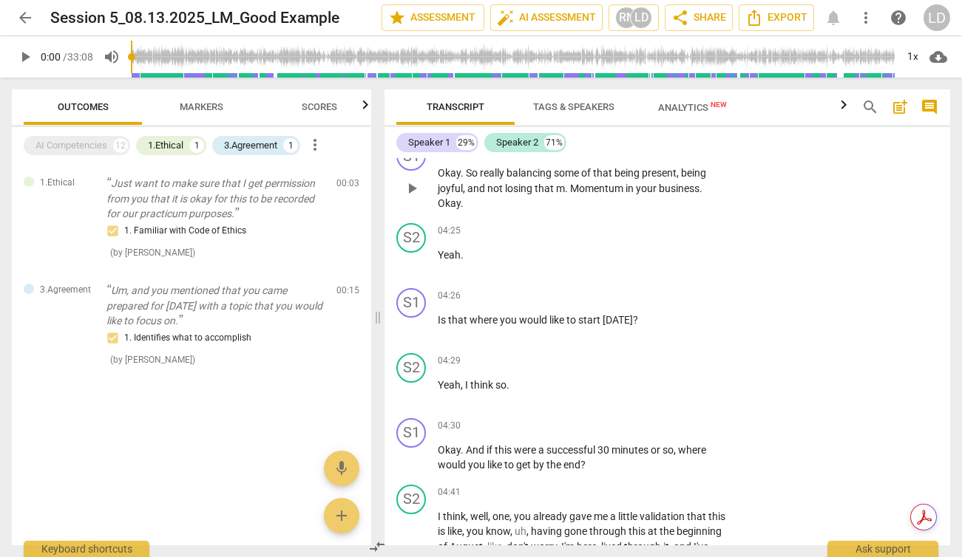
scroll to position [1618, 0]
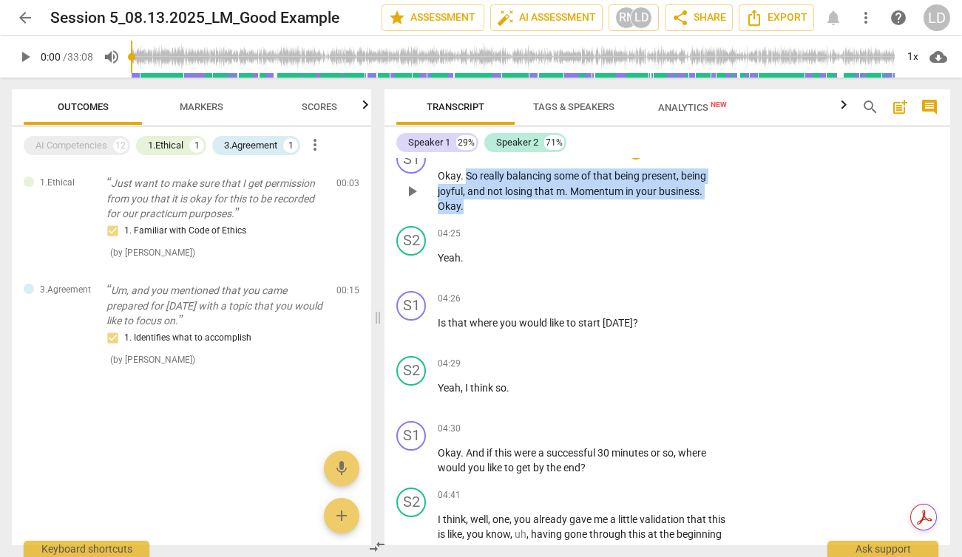
drag, startPoint x: 466, startPoint y: 194, endPoint x: 463, endPoint y: 222, distance: 28.2
click at [463, 214] on p "Okay . So really balancing some of that being present , being joyful , and not …" at bounding box center [582, 192] width 289 height 46
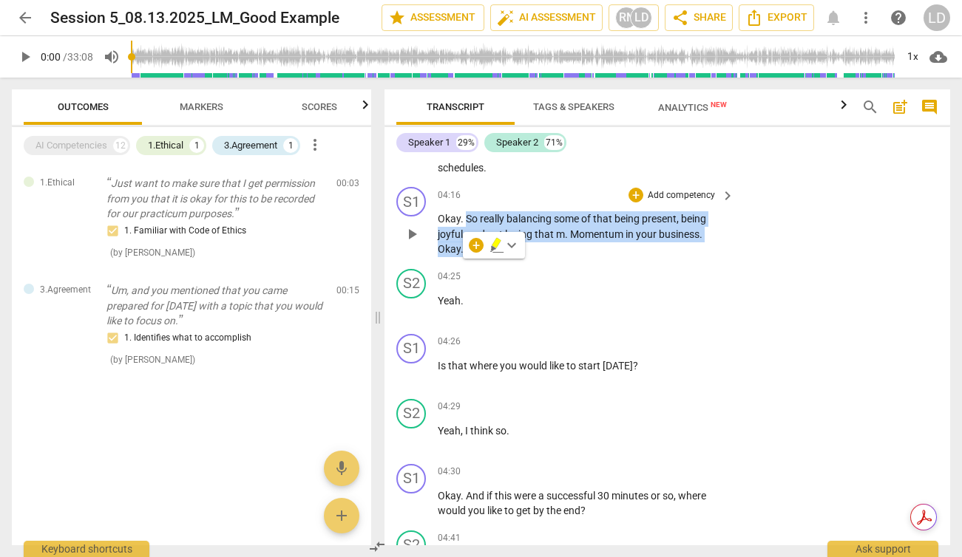
scroll to position [1577, 0]
click at [602, 239] on span "Momentum" at bounding box center [597, 233] width 55 height 12
drag, startPoint x: 466, startPoint y: 234, endPoint x: 467, endPoint y: 259, distance: 25.1
click at [467, 256] on p "Okay . So really balancing some of that being present , being joyful , and not …" at bounding box center [582, 233] width 289 height 46
click at [727, 239] on div "Okay . So really balancing some of that being present , being joyful , and not …" at bounding box center [587, 233] width 298 height 46
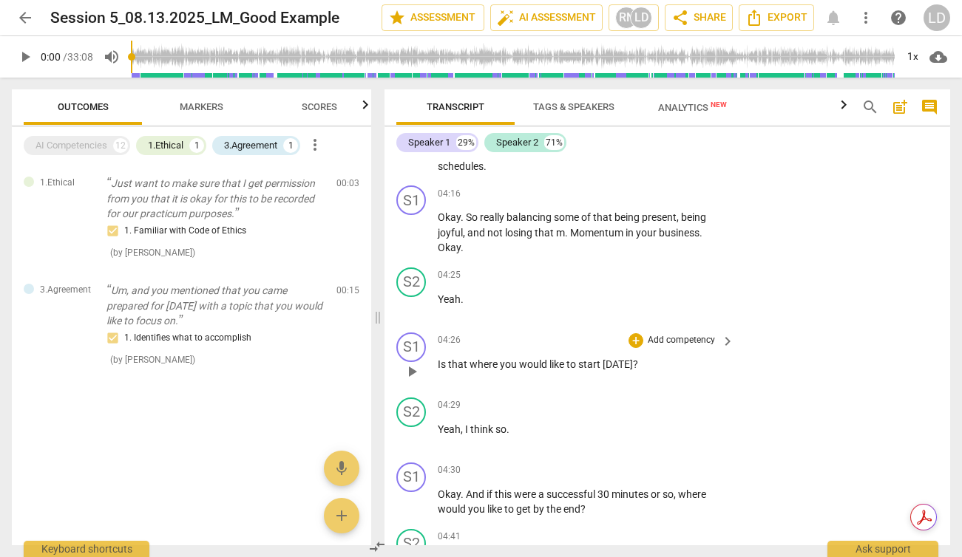
click at [576, 370] on span "to" at bounding box center [572, 364] width 12 height 12
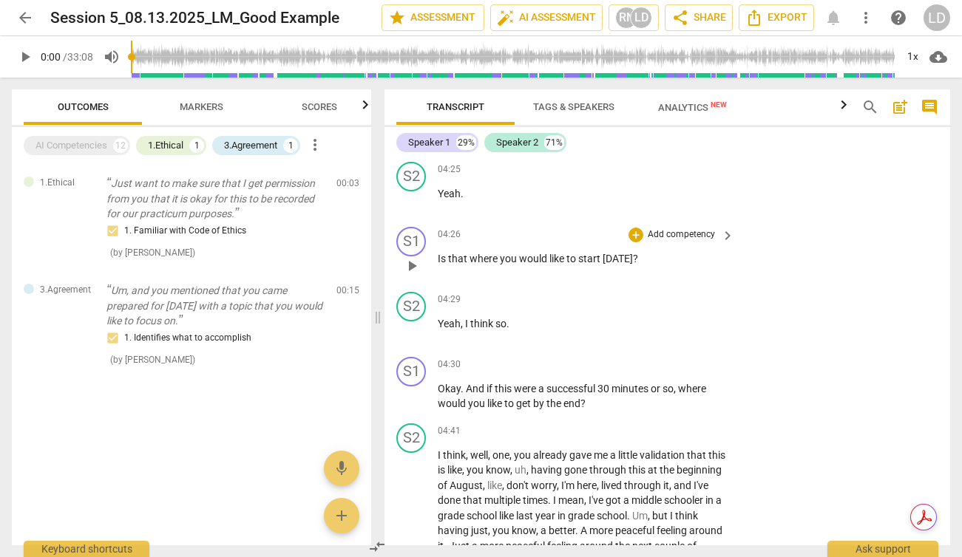
scroll to position [1706, 0]
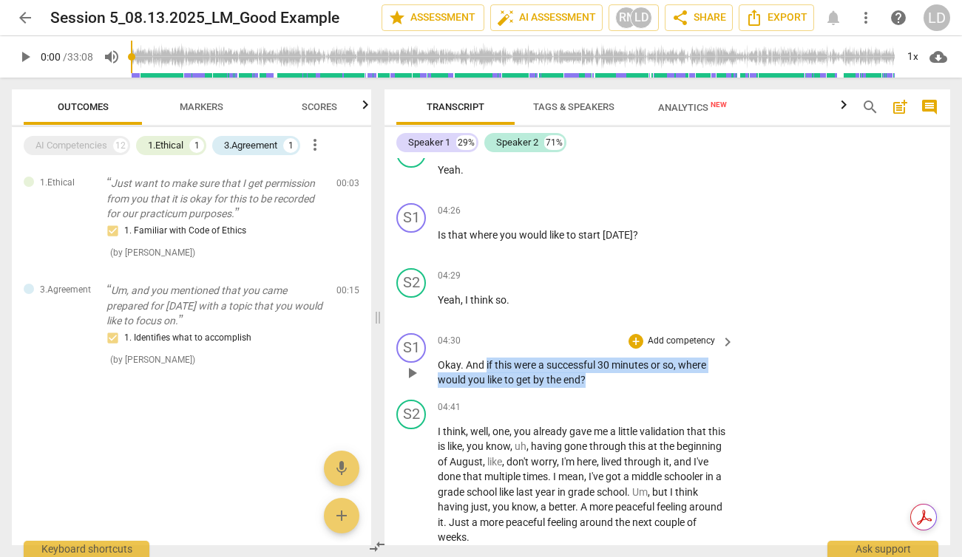
drag, startPoint x: 486, startPoint y: 381, endPoint x: 613, endPoint y: 390, distance: 126.7
click at [614, 388] on p "Okay . And if this were a successful 30 minutes or so , where would you like to…" at bounding box center [582, 373] width 289 height 30
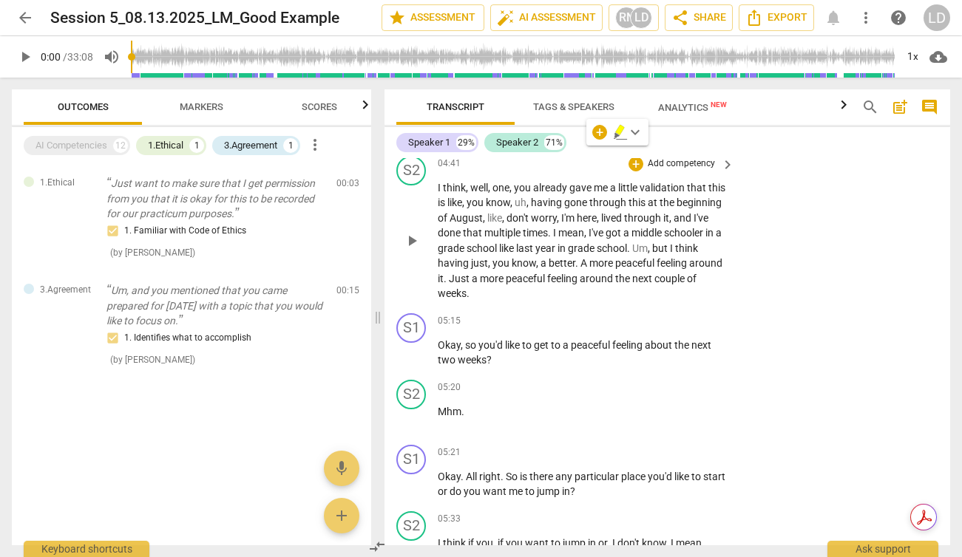
scroll to position [1951, 0]
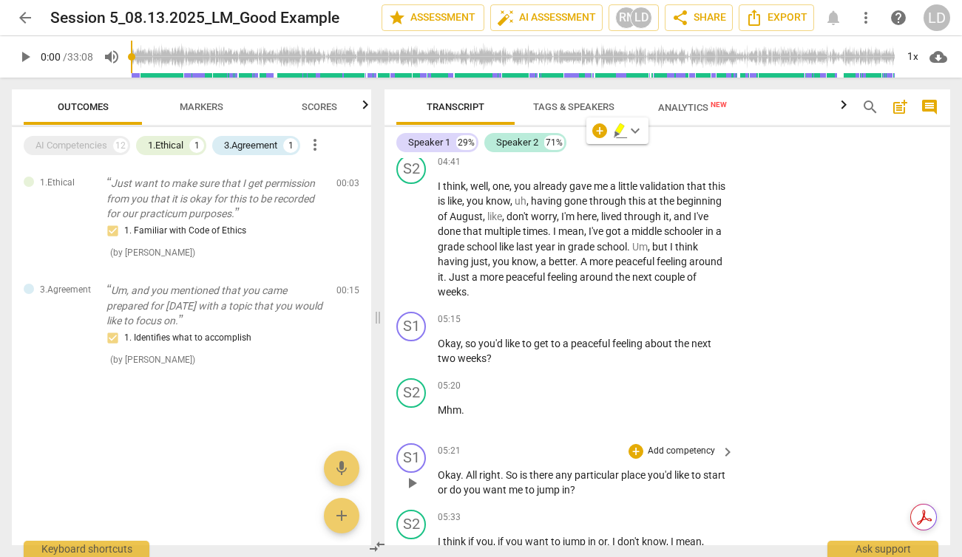
click at [525, 496] on span "me" at bounding box center [517, 490] width 16 height 12
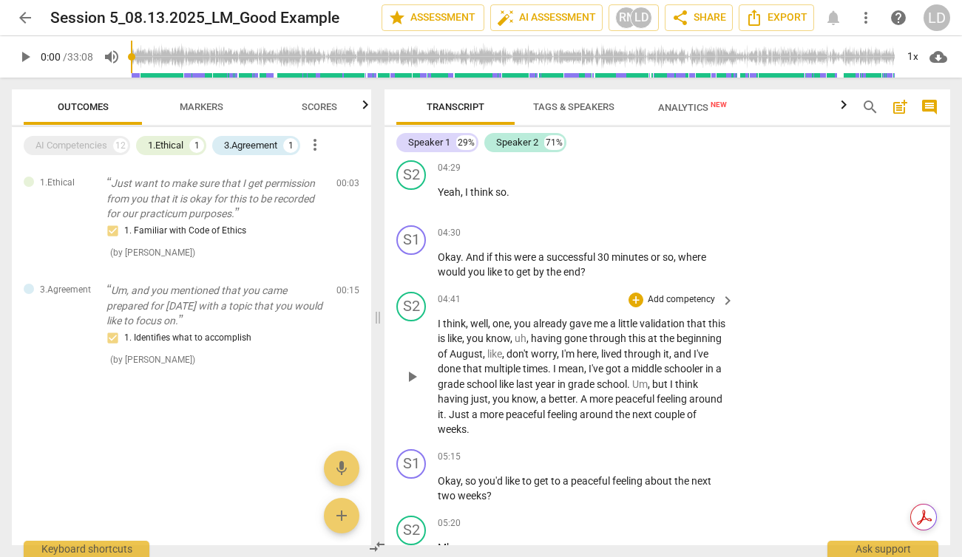
scroll to position [1815, 0]
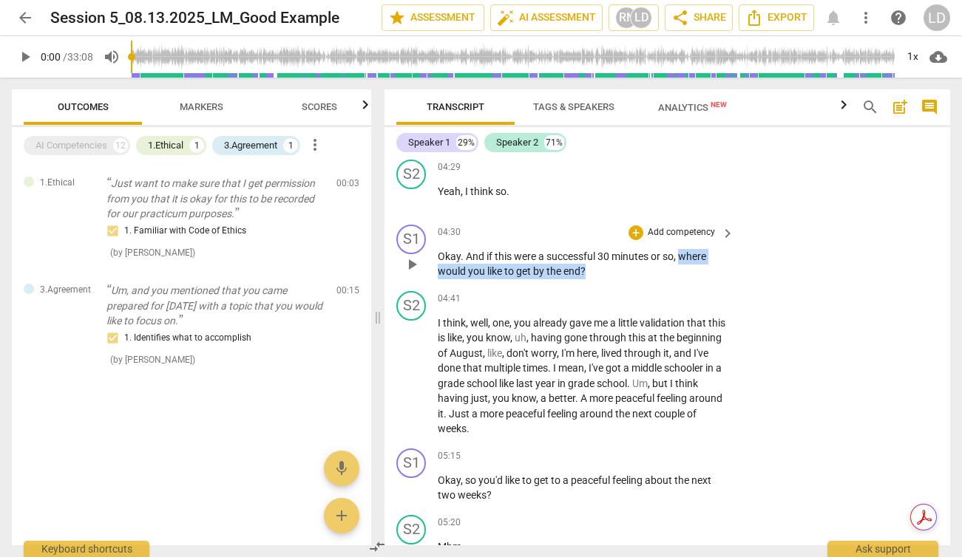
drag, startPoint x: 684, startPoint y: 273, endPoint x: 690, endPoint y: 283, distance: 11.9
click at [690, 279] on p "Okay . And if this were a successful 30 minutes or so , where would you like to…" at bounding box center [582, 264] width 289 height 30
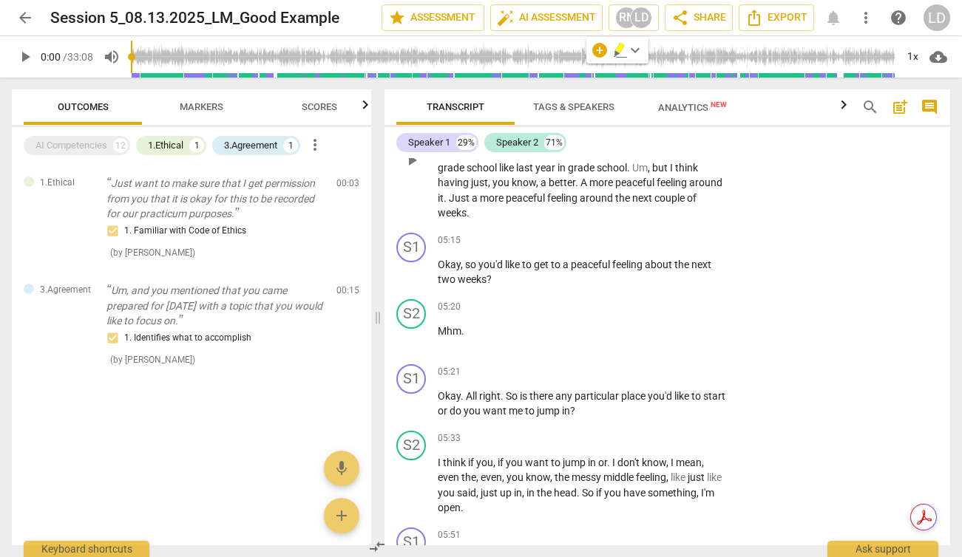
scroll to position [2032, 0]
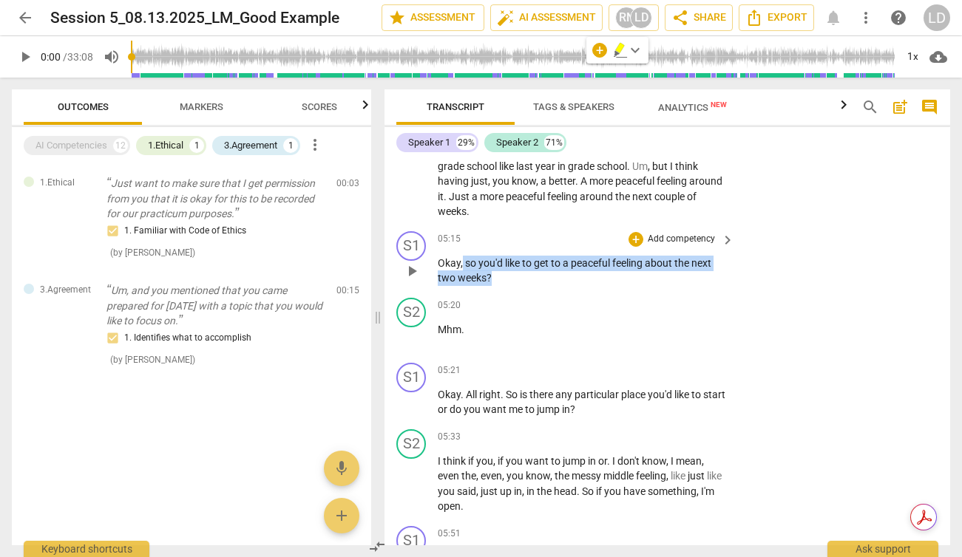
drag, startPoint x: 463, startPoint y: 279, endPoint x: 492, endPoint y: 290, distance: 30.9
click at [492, 286] on p "Okay , so you'd like to get to a peaceful feeling about the next two weeks ?" at bounding box center [582, 271] width 289 height 30
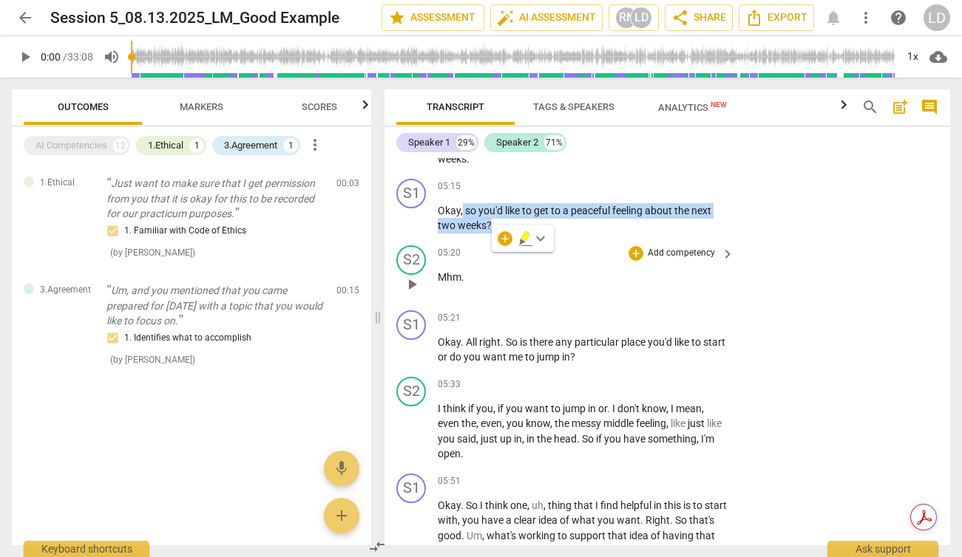
scroll to position [2097, 0]
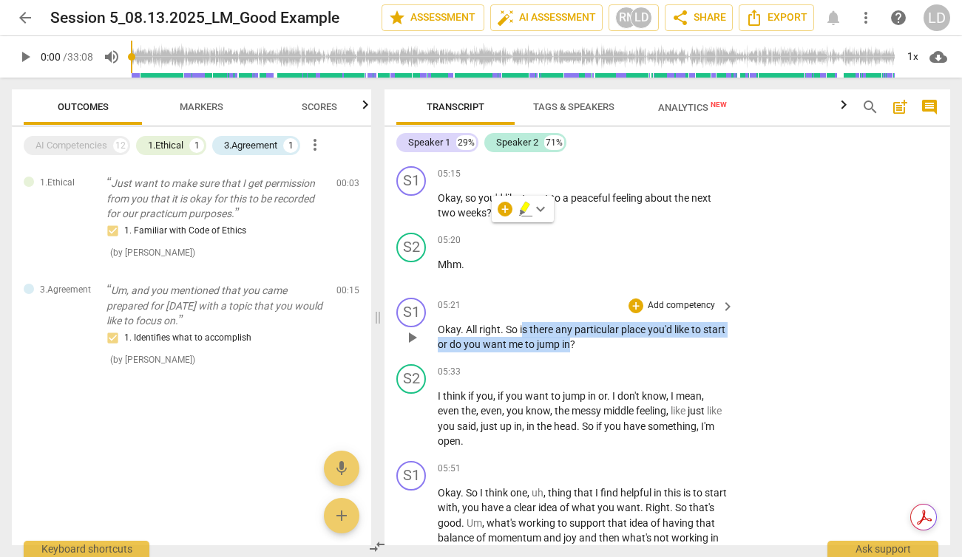
drag, startPoint x: 522, startPoint y: 345, endPoint x: 594, endPoint y: 355, distance: 73.1
click at [594, 353] on p "Okay . All right . So is there any particular place you'd like to start or do y…" at bounding box center [582, 337] width 289 height 30
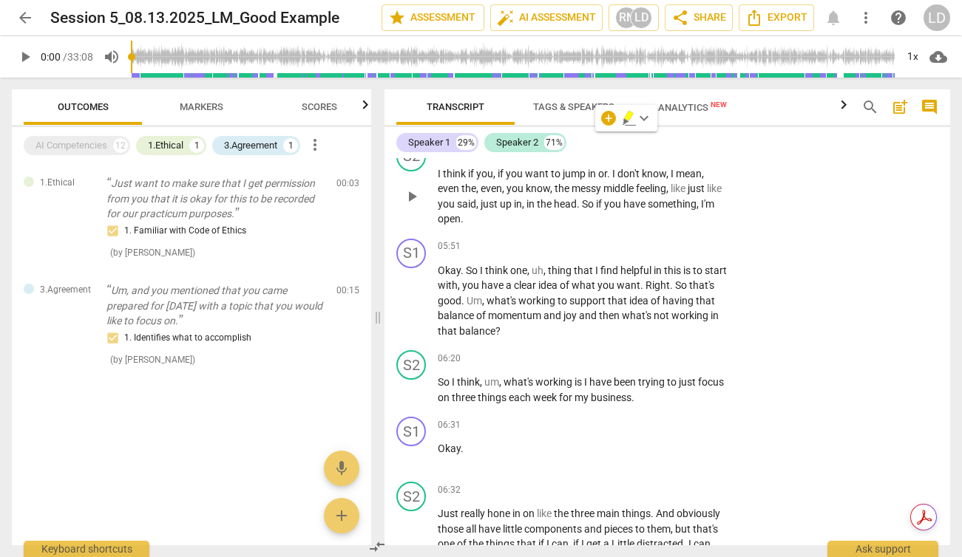
scroll to position [2316, 0]
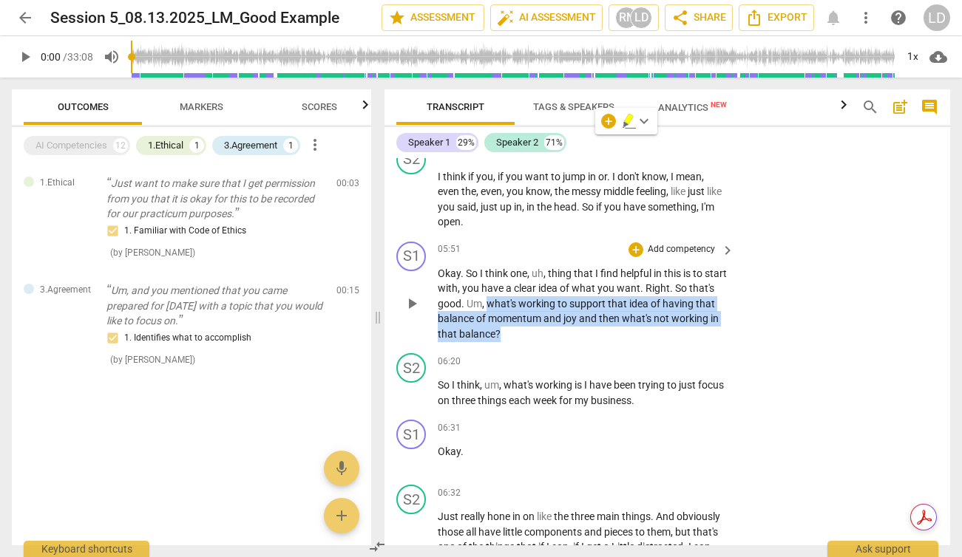
drag, startPoint x: 516, startPoint y: 319, endPoint x: 714, endPoint y: 346, distance: 199.9
click at [714, 342] on p "Okay . So I think one , uh , thing that I find helpful in this is to start with…" at bounding box center [582, 304] width 289 height 76
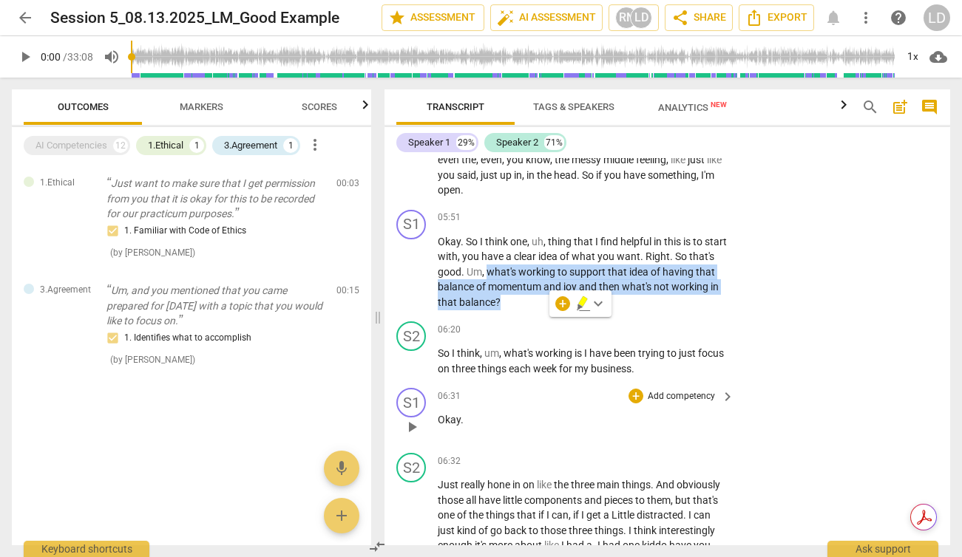
scroll to position [2343, 0]
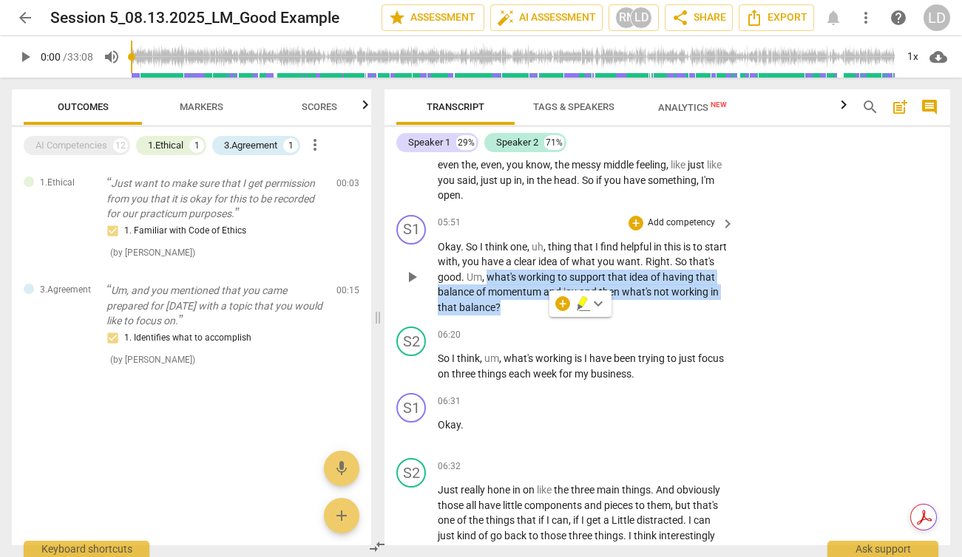
click at [671, 298] on span "not" at bounding box center [662, 292] width 18 height 12
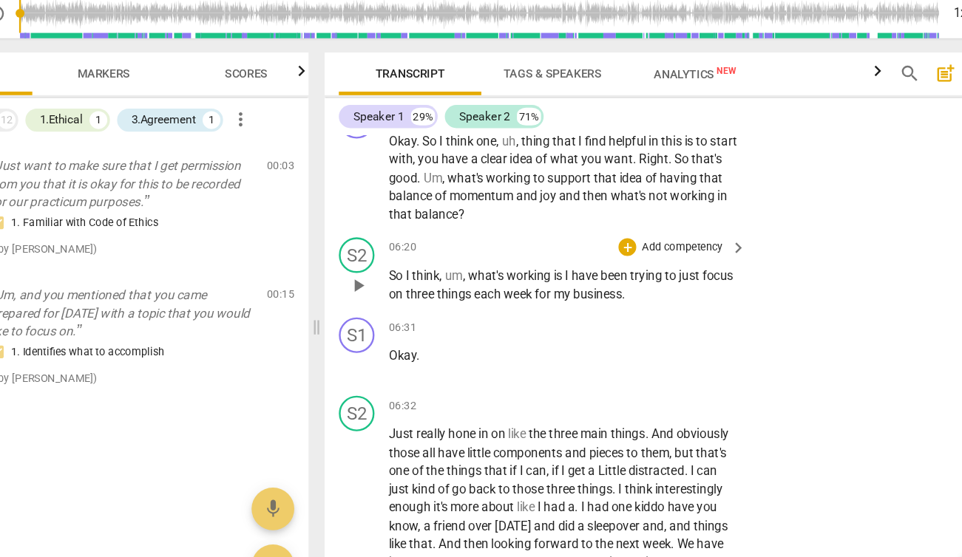
scroll to position [2427, 0]
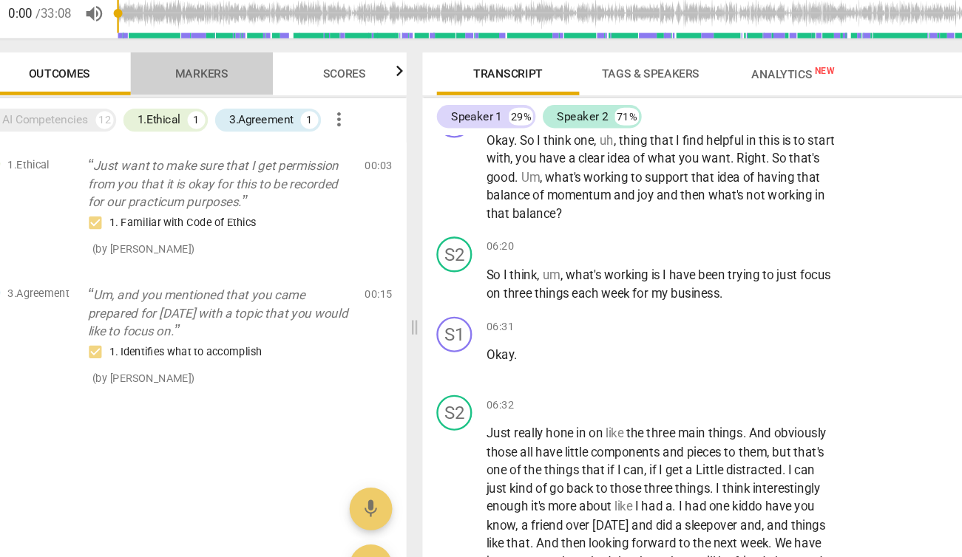
click at [201, 108] on span "Markers" at bounding box center [202, 106] width 44 height 11
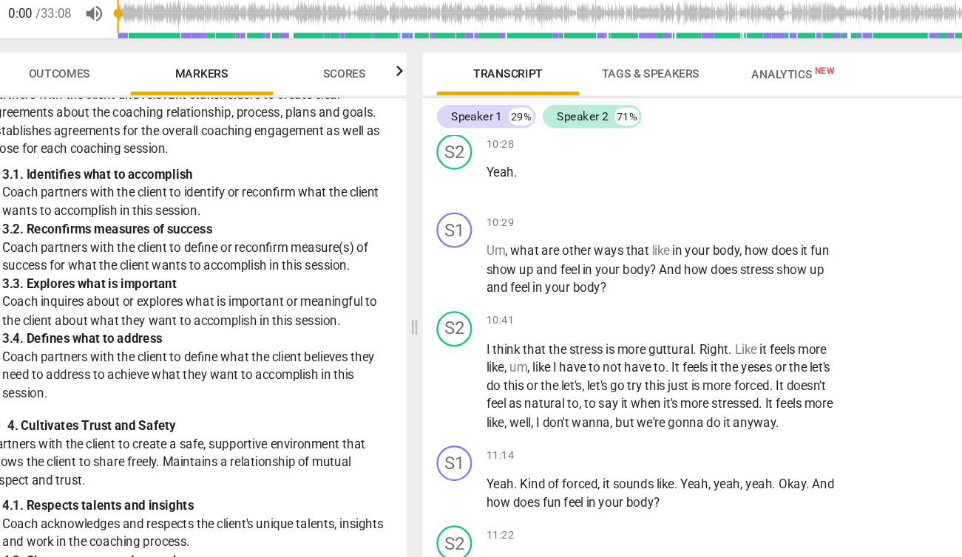
scroll to position [4424, 0]
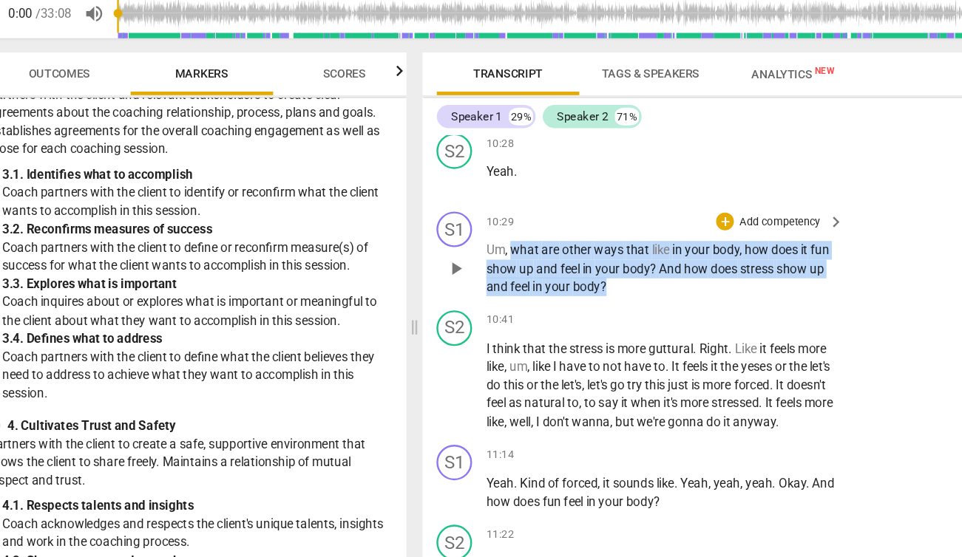
drag, startPoint x: 458, startPoint y: 268, endPoint x: 550, endPoint y: 301, distance: 97.9
click at [550, 292] on p "Um , what are other ways that like in your body , how does it fun show up and f…" at bounding box center [582, 269] width 289 height 46
click at [687, 275] on span "show" at bounding box center [692, 269] width 27 height 12
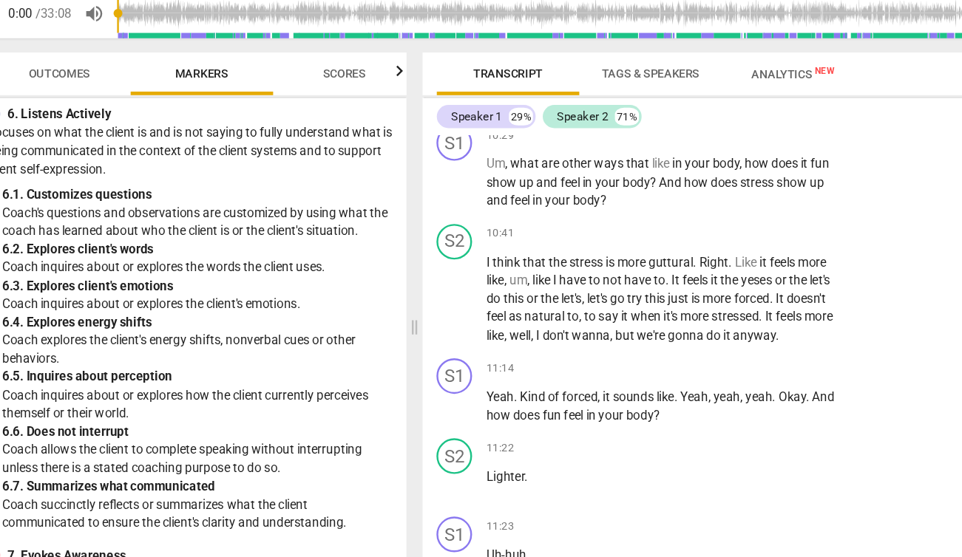
scroll to position [1042, 0]
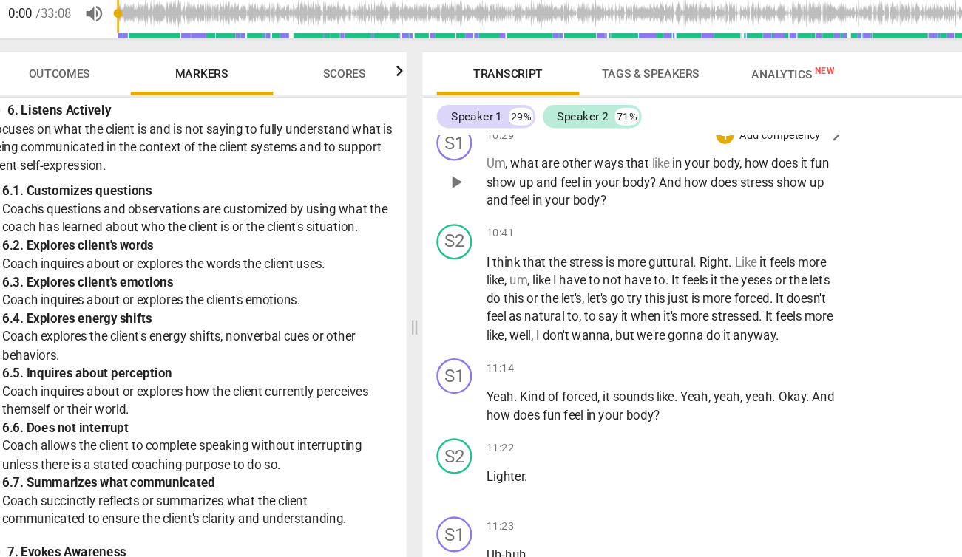
click at [705, 188] on span "it" at bounding box center [702, 182] width 8 height 12
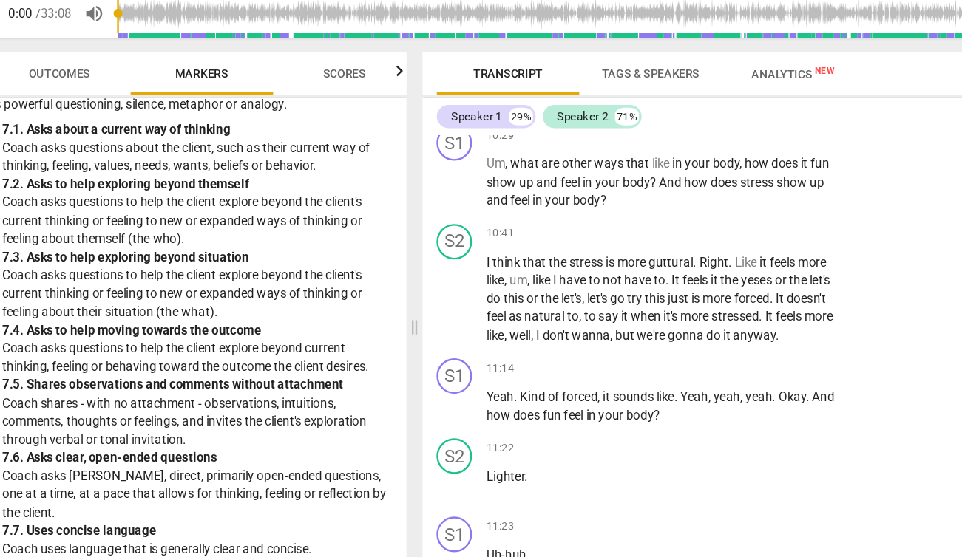
scroll to position [1445, 0]
click at [209, 432] on div "7. 6. Asks clear, open-ended questions" at bounding box center [197, 426] width 324 height 16
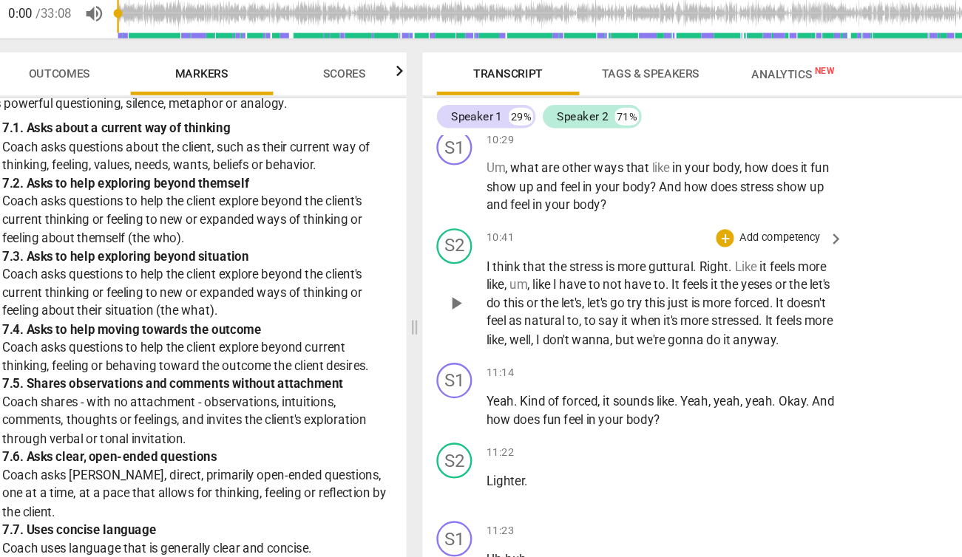
scroll to position [4490, 0]
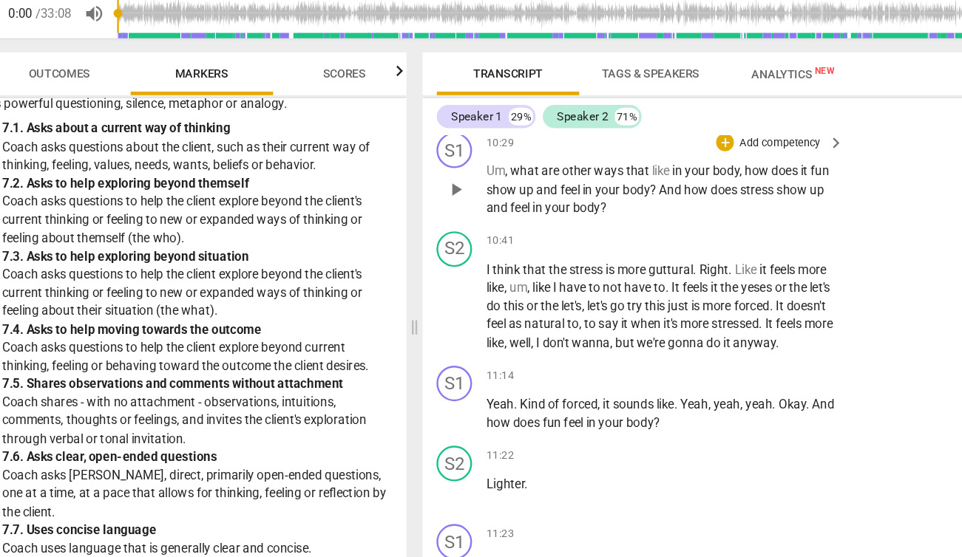
click at [707, 194] on span "fun" at bounding box center [715, 188] width 16 height 12
click at [588, 209] on span "And" at bounding box center [591, 203] width 21 height 12
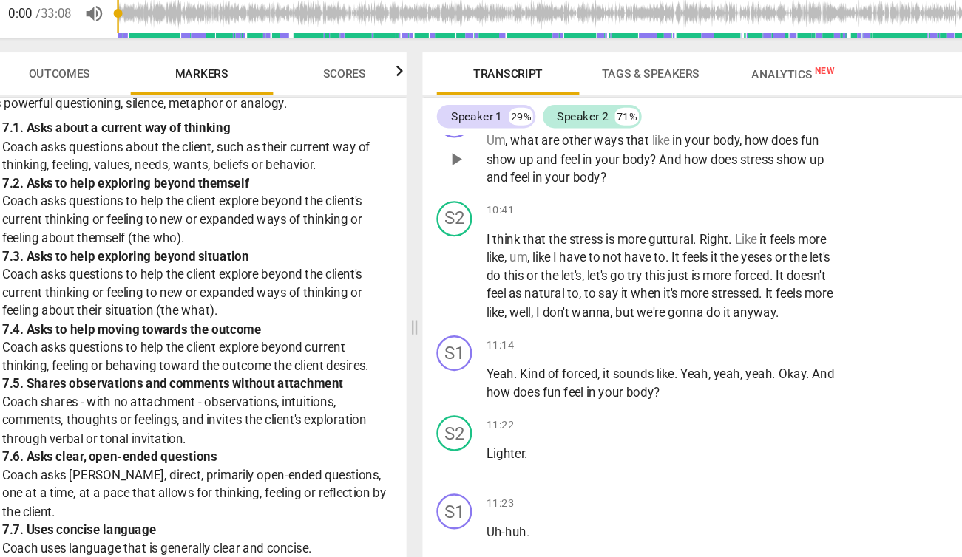
scroll to position [4515, 0]
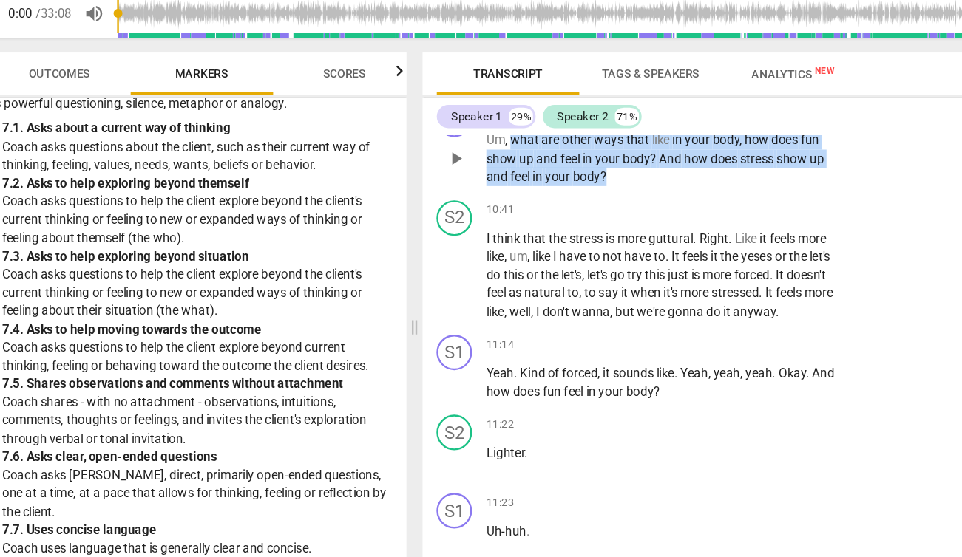
drag, startPoint x: 458, startPoint y: 178, endPoint x: 548, endPoint y: 207, distance: 94.0
click at [548, 200] on p "Um , what are other ways that like in your body , how does fun show up and feel…" at bounding box center [582, 177] width 289 height 46
click at [550, 185] on div "+" at bounding box center [550, 188] width 15 height 15
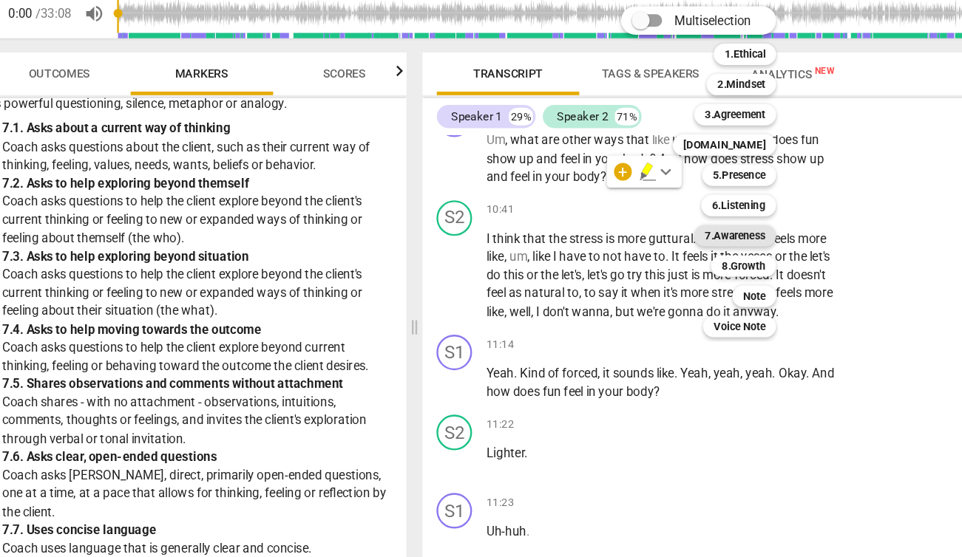
click at [647, 240] on b "7.Awareness" at bounding box center [644, 242] width 50 height 18
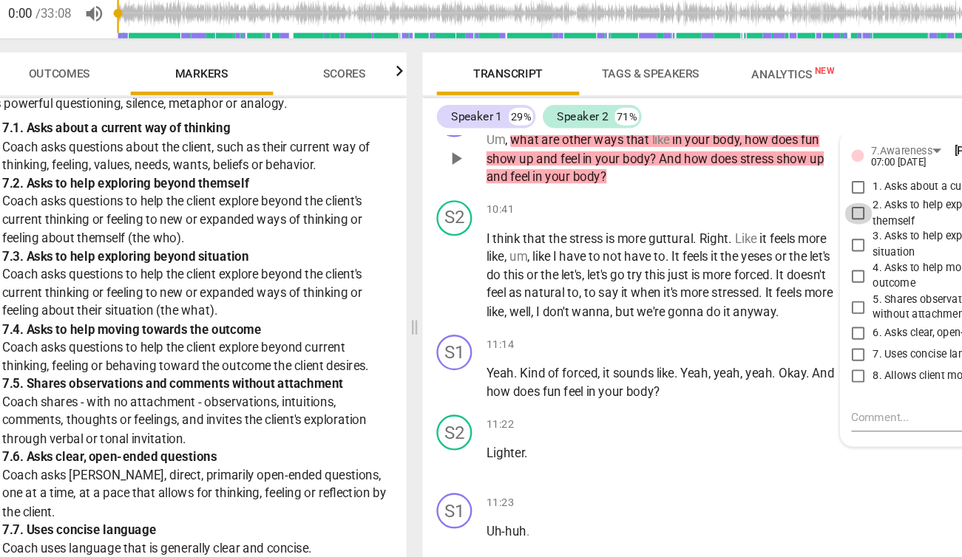
click at [746, 232] on input "2. Asks to help exploring beyond themself" at bounding box center [747, 223] width 24 height 18
checkbox input "true"
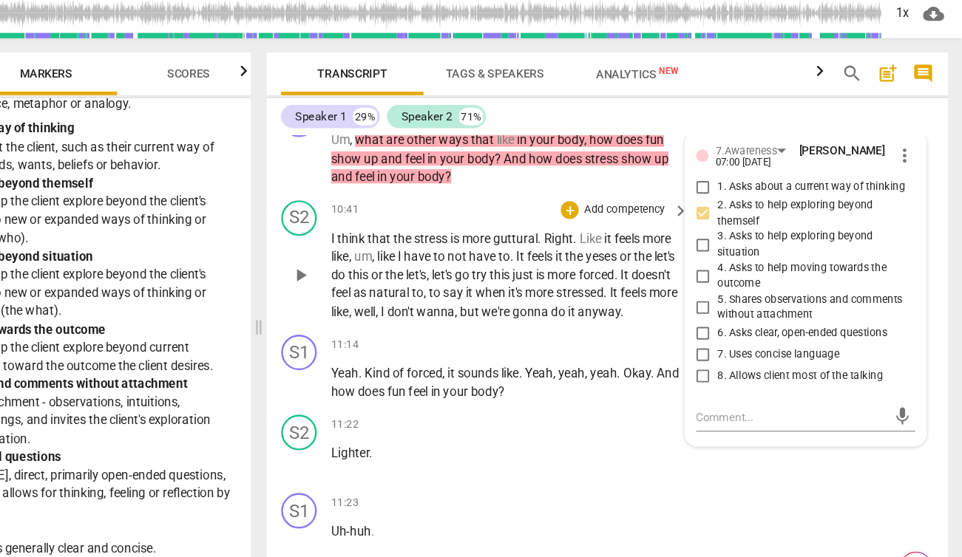
scroll to position [0, 0]
click at [655, 222] on div "S2 play_arrow pause 10:41 + Add competency keyboard_arrow_right I think that th…" at bounding box center [666, 262] width 565 height 112
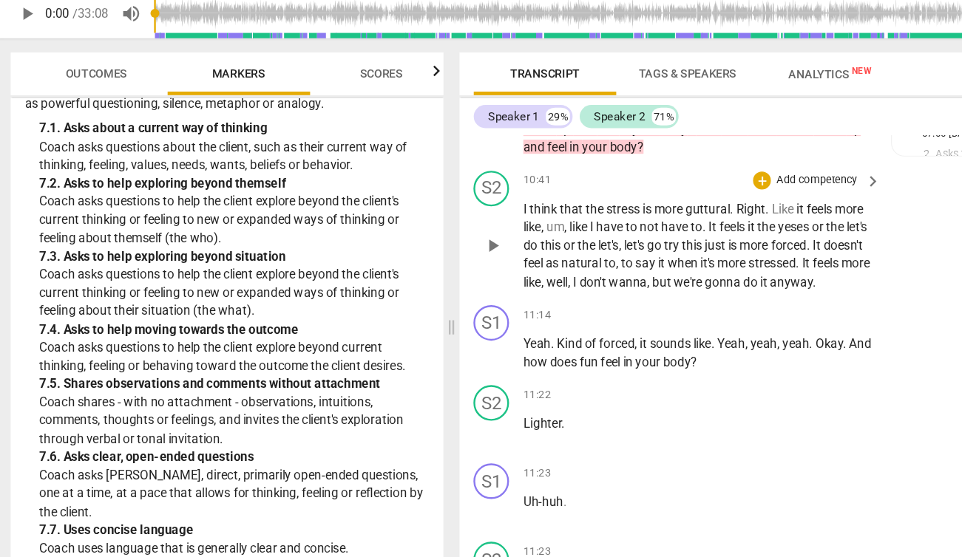
scroll to position [4538, 0]
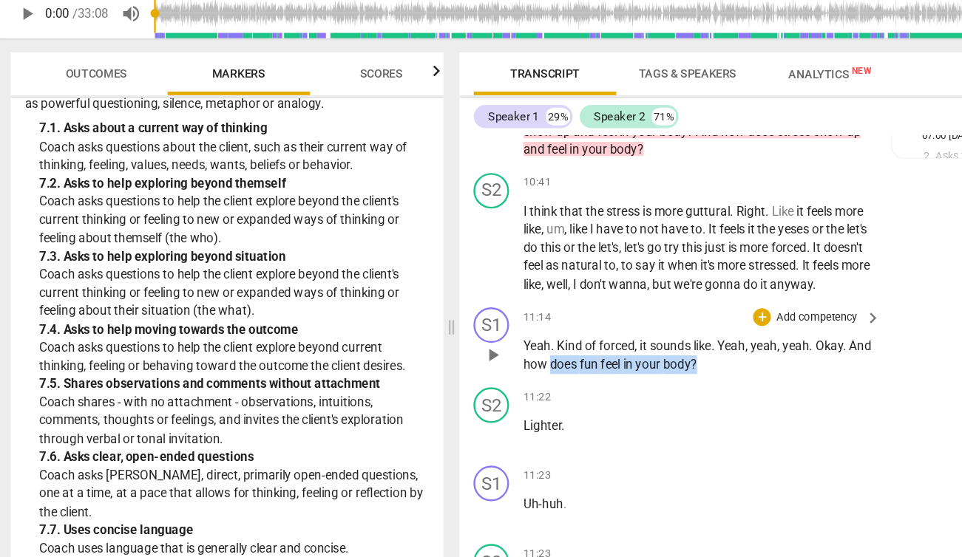
drag, startPoint x: 601, startPoint y: 380, endPoint x: 480, endPoint y: 382, distance: 121.2
click at [480, 356] on p "Yeah . Kind of forced , it sounds like . Yeah , yeah , yeah . Okay . And how do…" at bounding box center [582, 340] width 289 height 30
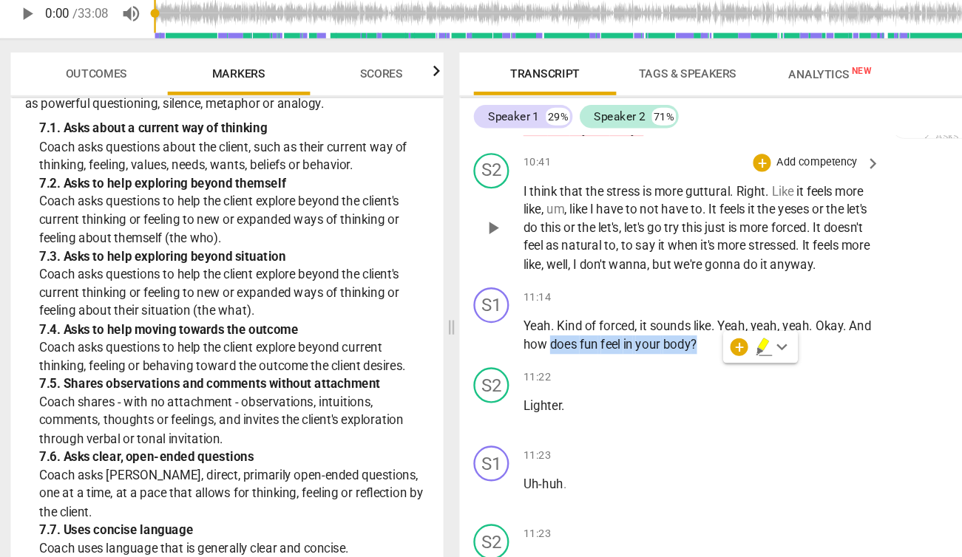
scroll to position [4574, 0]
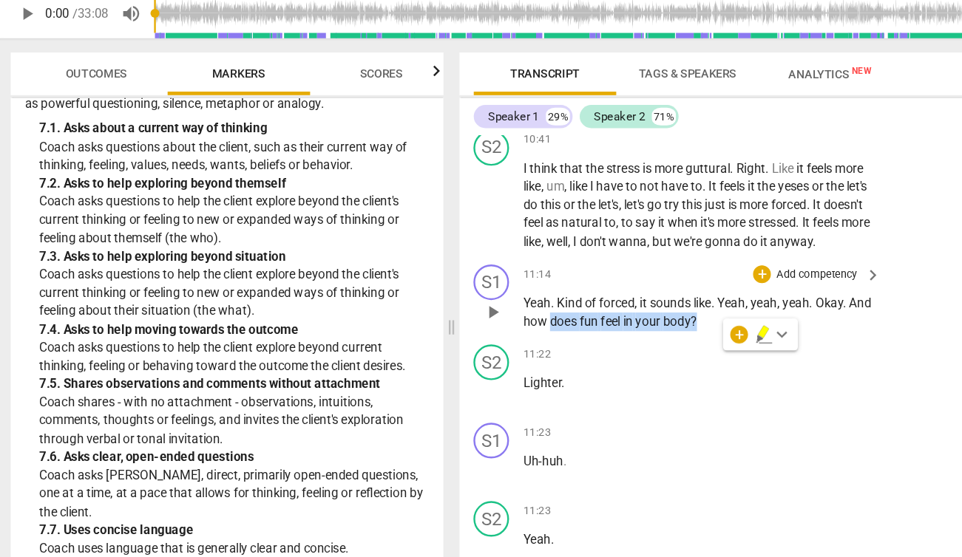
click at [782, 326] on div "S1 play_arrow pause 11:14 + Add competency keyboard_arrow_right Yeah . Kind of …" at bounding box center [666, 292] width 565 height 67
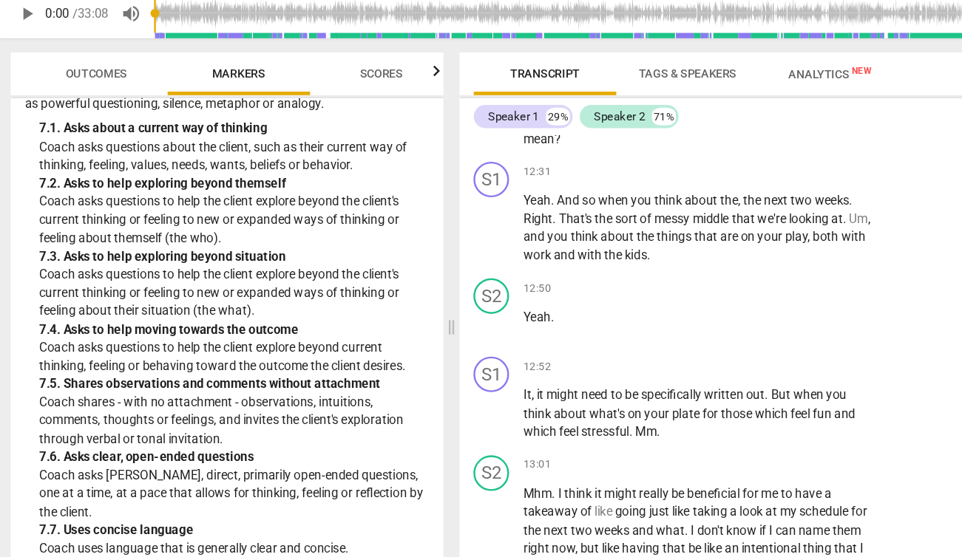
scroll to position [5337, 0]
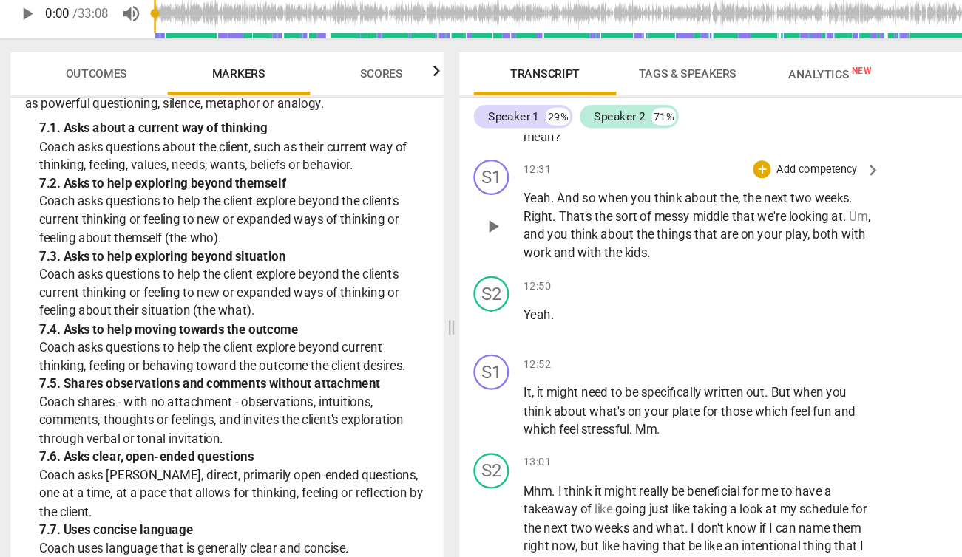
click at [673, 246] on span "play" at bounding box center [664, 240] width 18 height 12
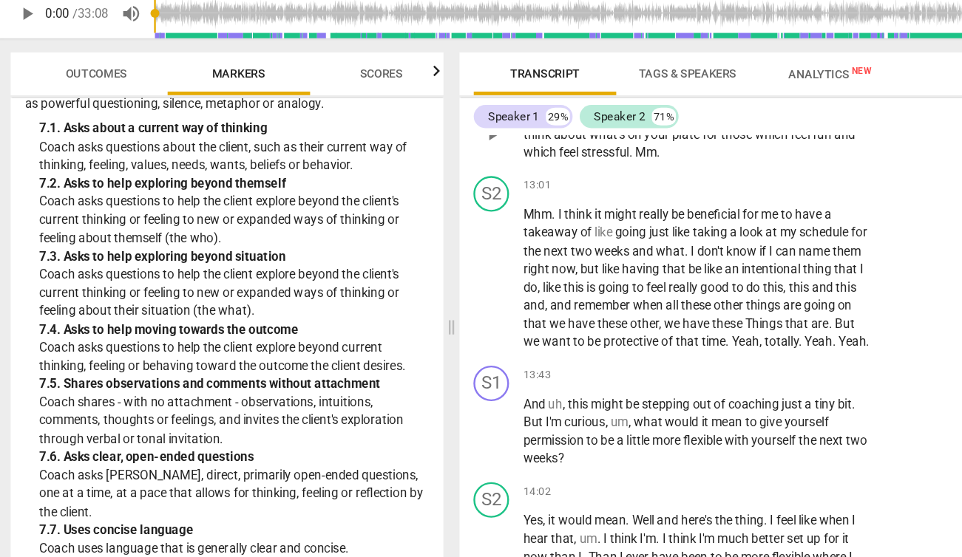
scroll to position [5566, 0]
